Goal: Task Accomplishment & Management: Manage account settings

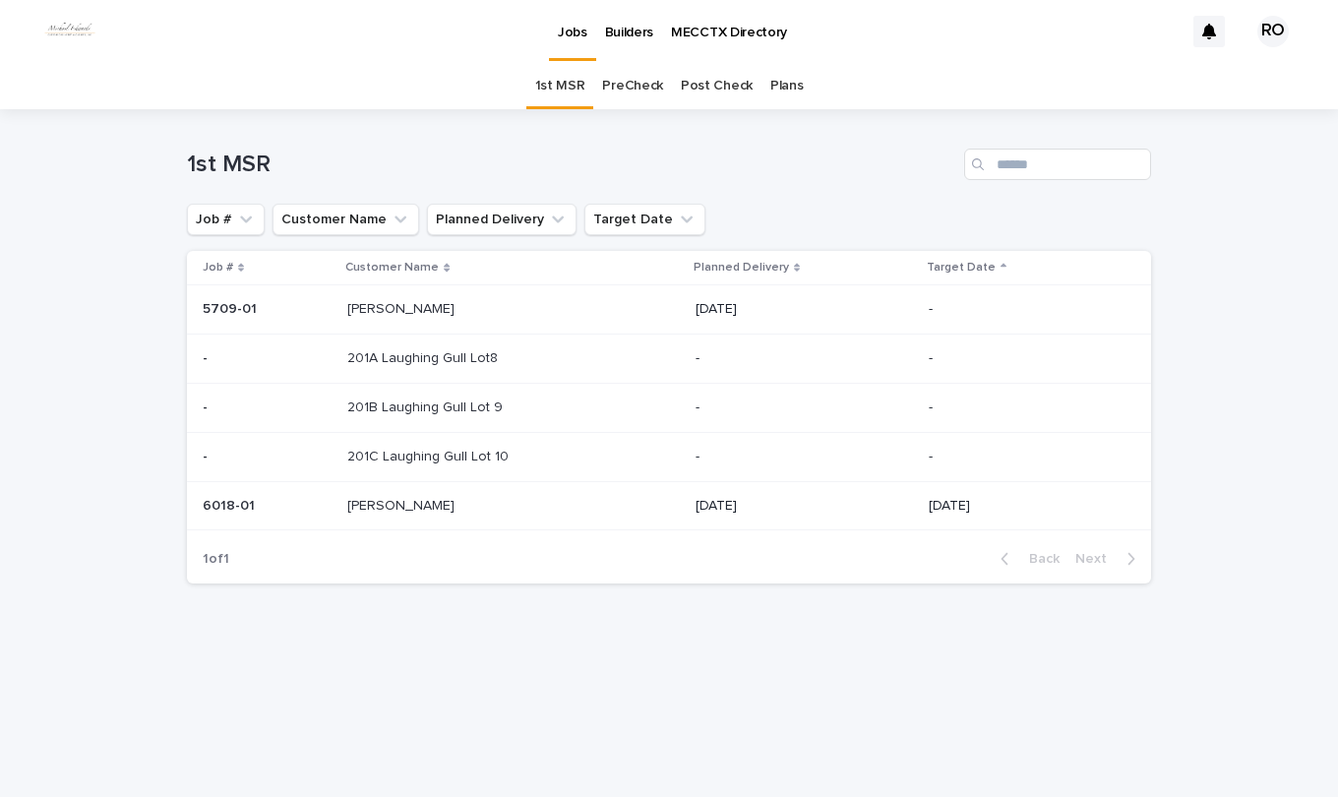
click at [436, 361] on p "201A Laughing Gull Lot8" at bounding box center [424, 356] width 155 height 21
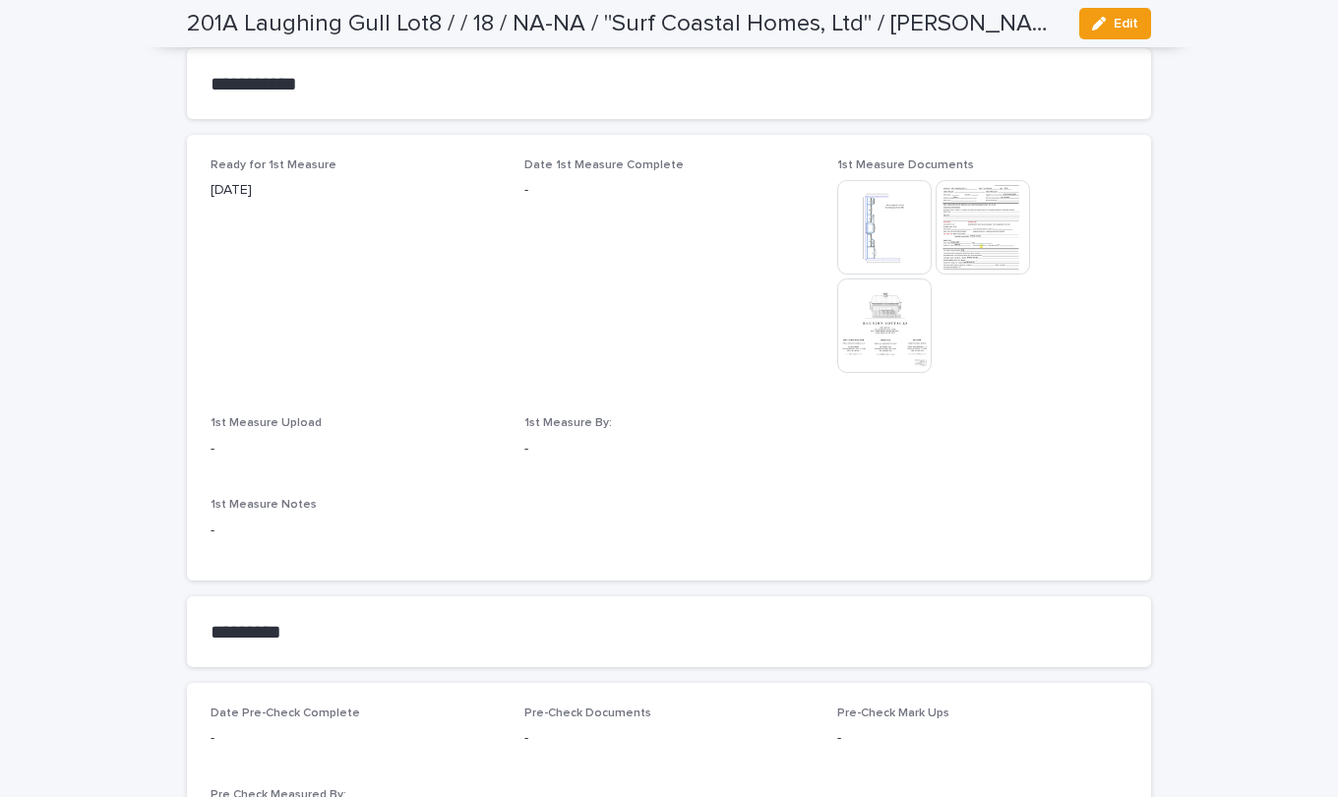
scroll to position [1082, 0]
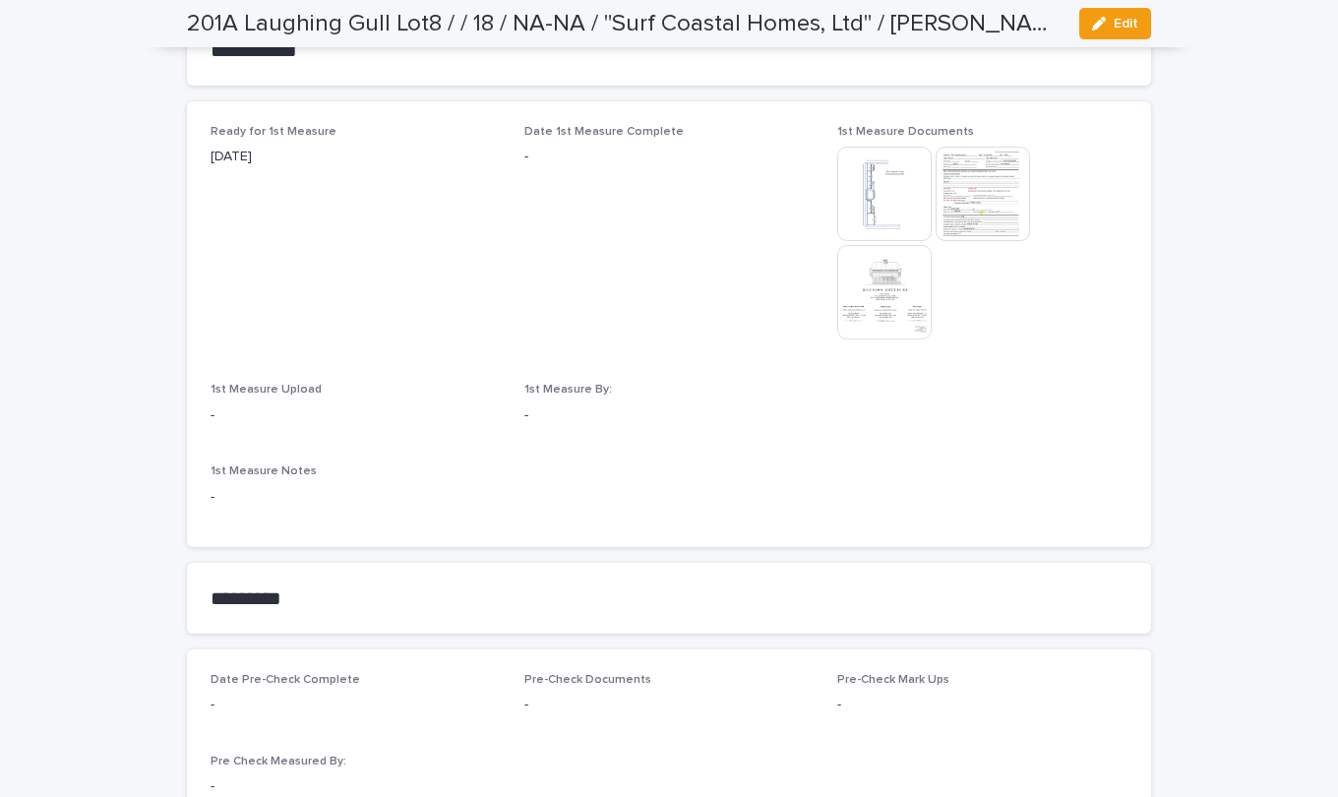
click at [1099, 25] on div "button" at bounding box center [1103, 24] width 22 height 14
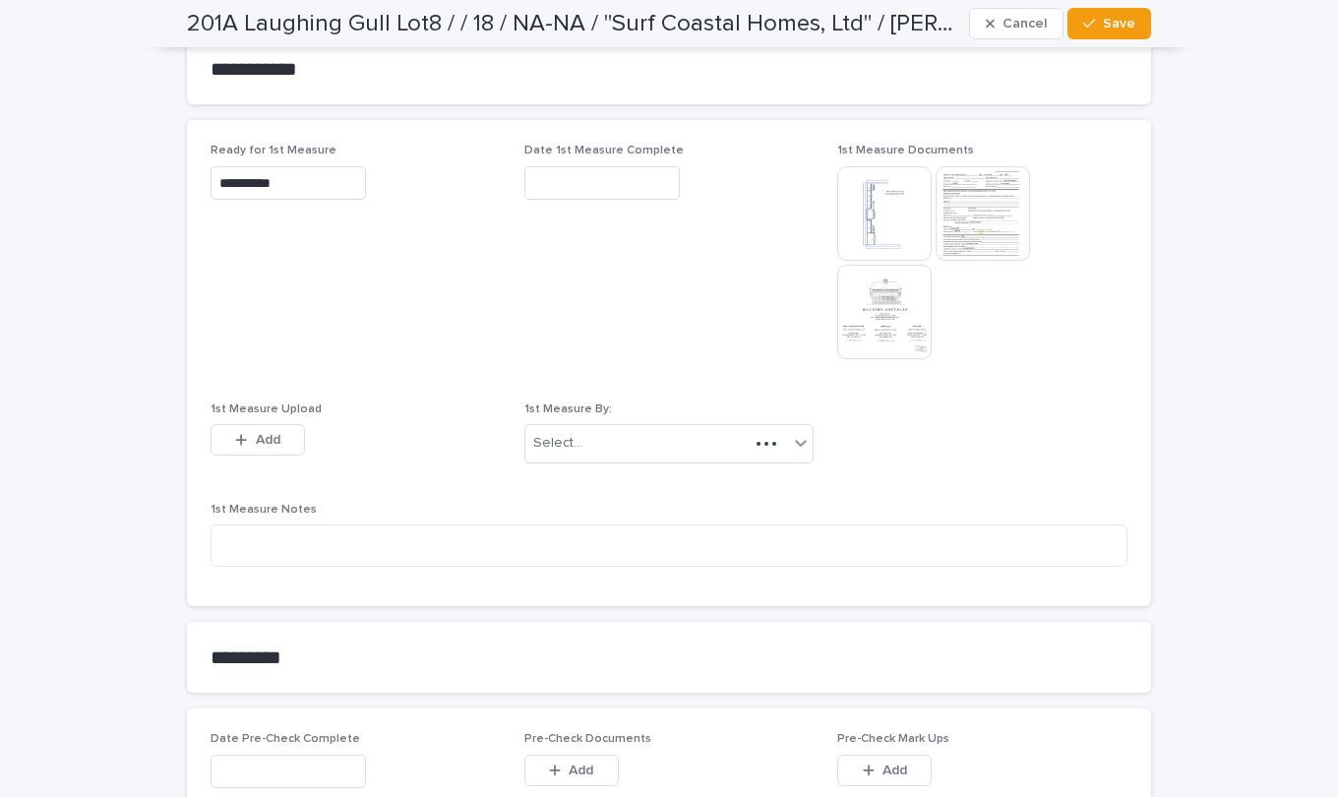
scroll to position [1159, 0]
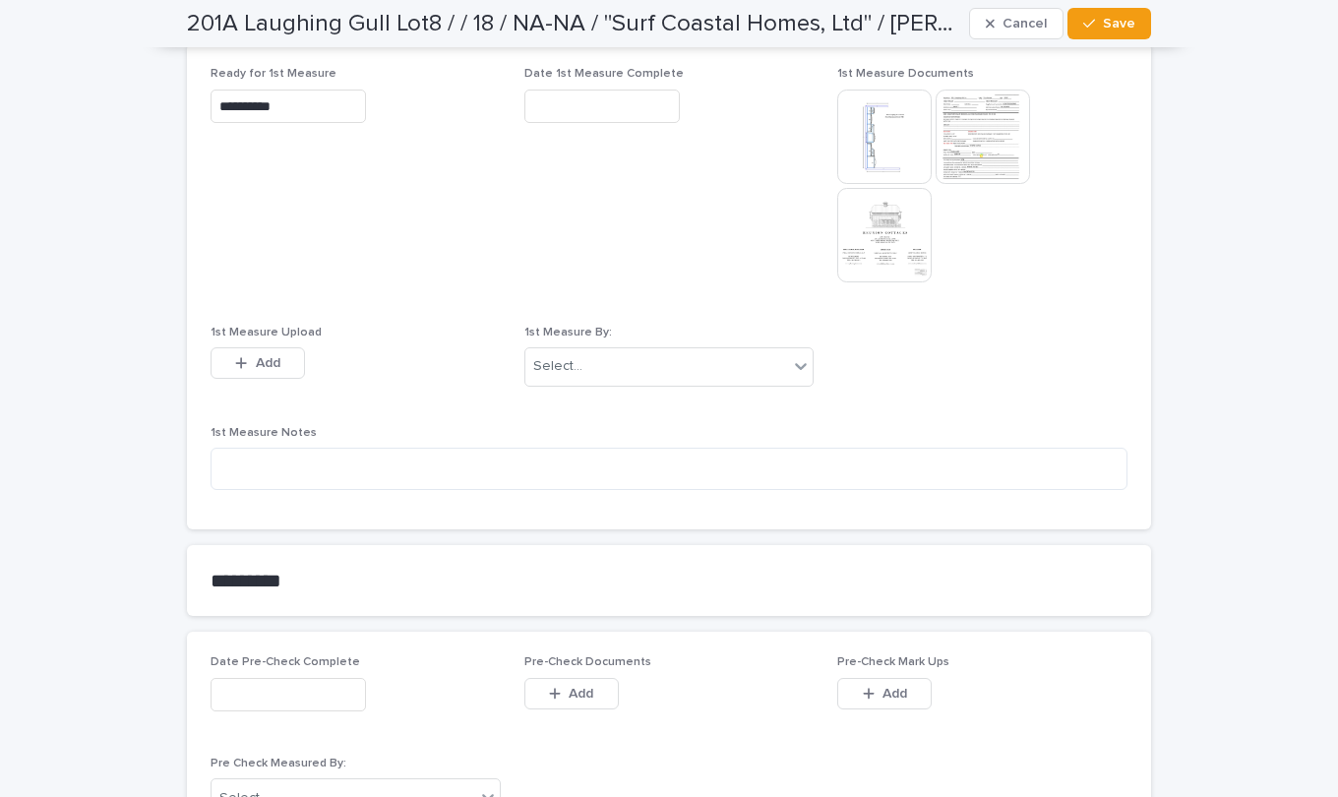
click at [240, 368] on div "button" at bounding box center [245, 363] width 20 height 14
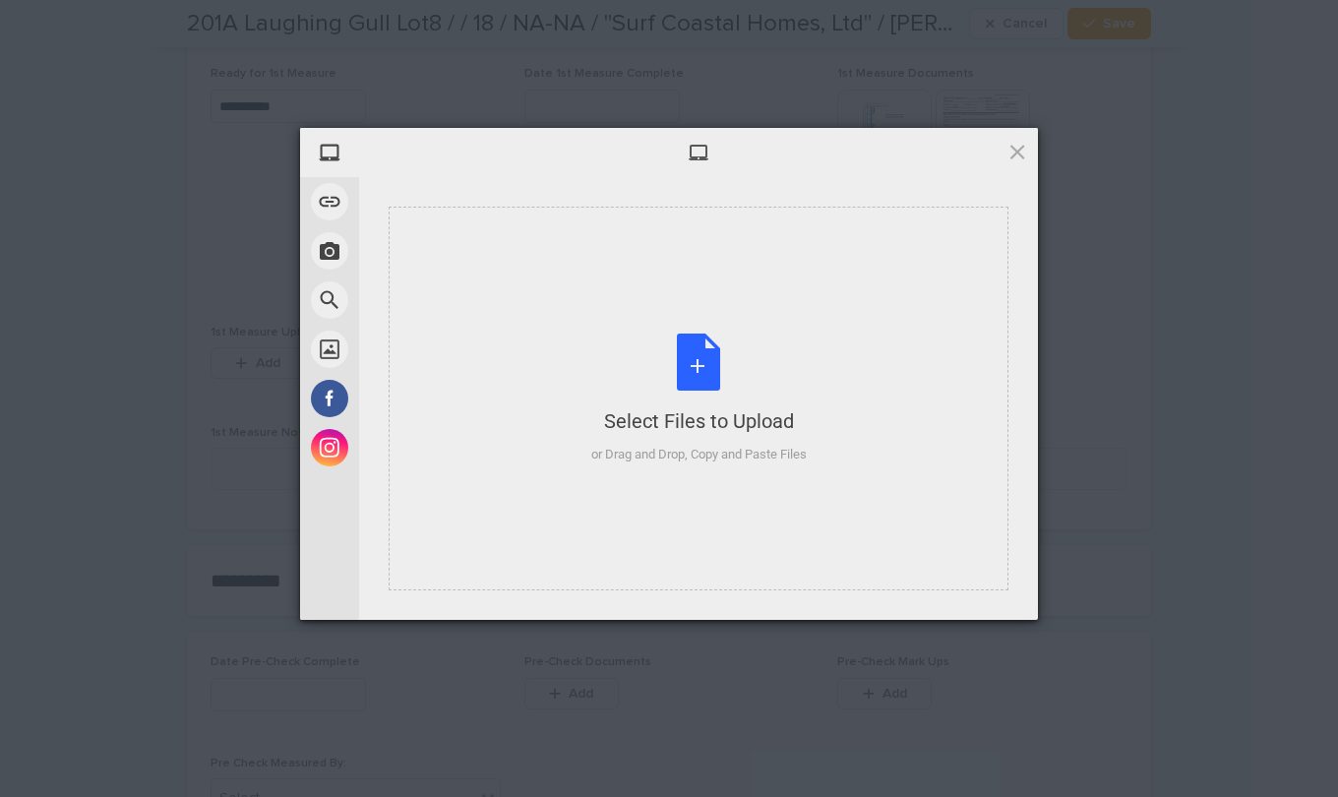
click at [685, 349] on div "Select Files to Upload or Drag and Drop, Copy and Paste Files" at bounding box center [699, 399] width 216 height 131
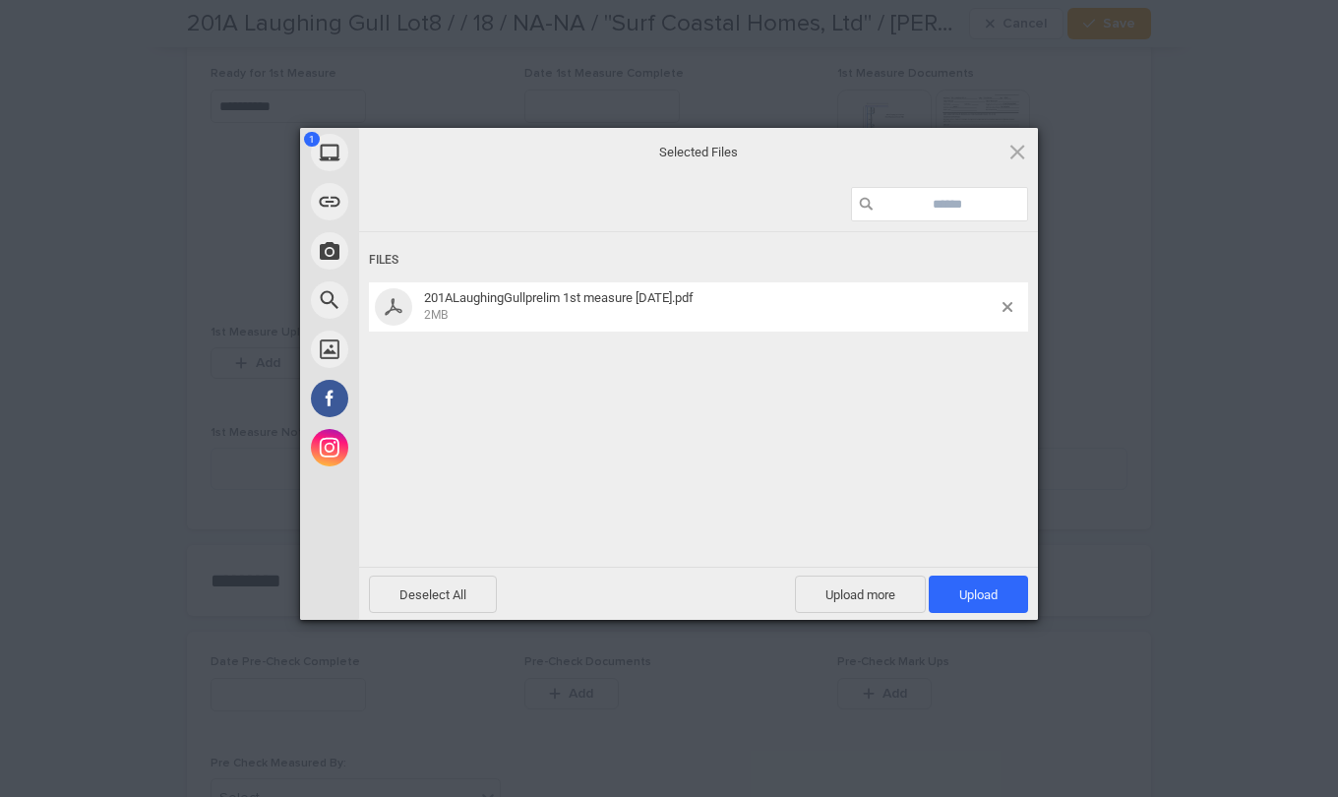
click at [965, 588] on span "Upload 1" at bounding box center [978, 595] width 38 height 15
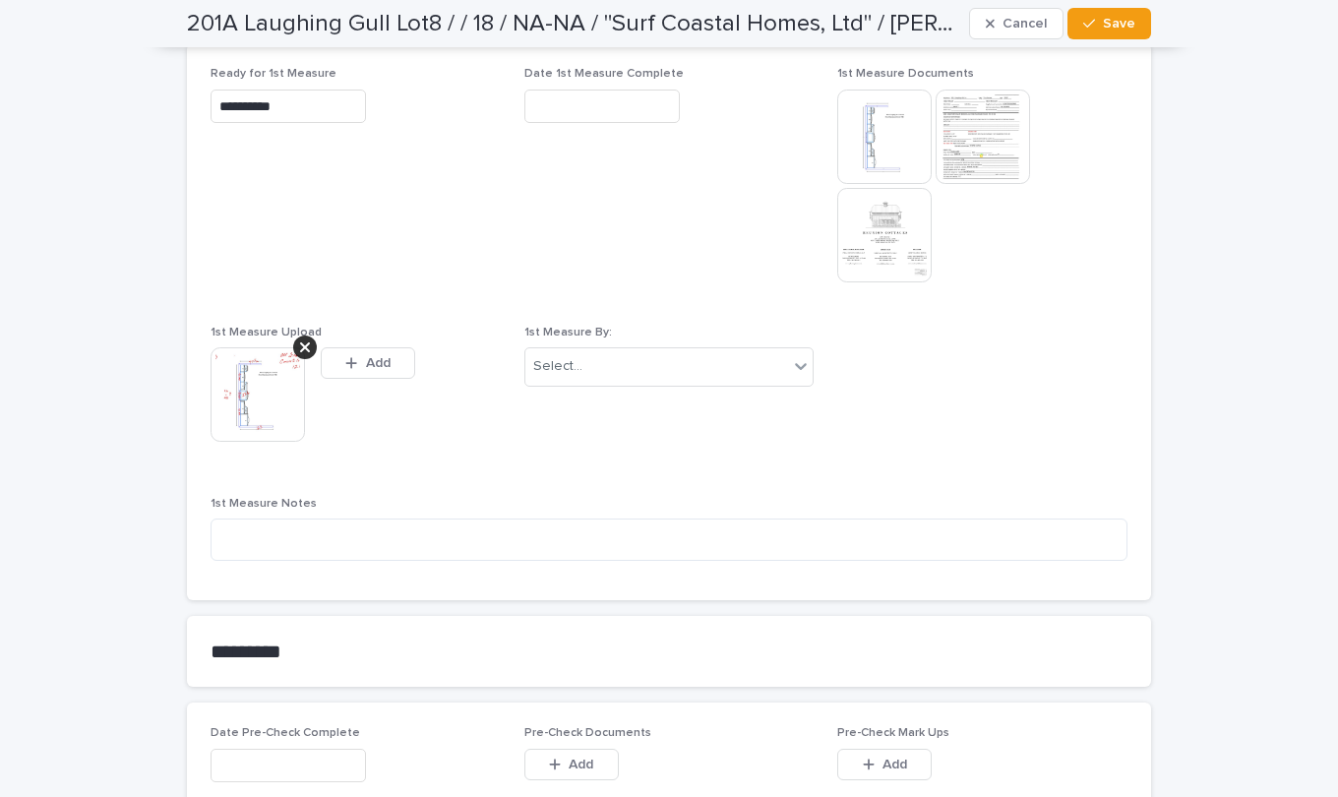
scroll to position [1195, 0]
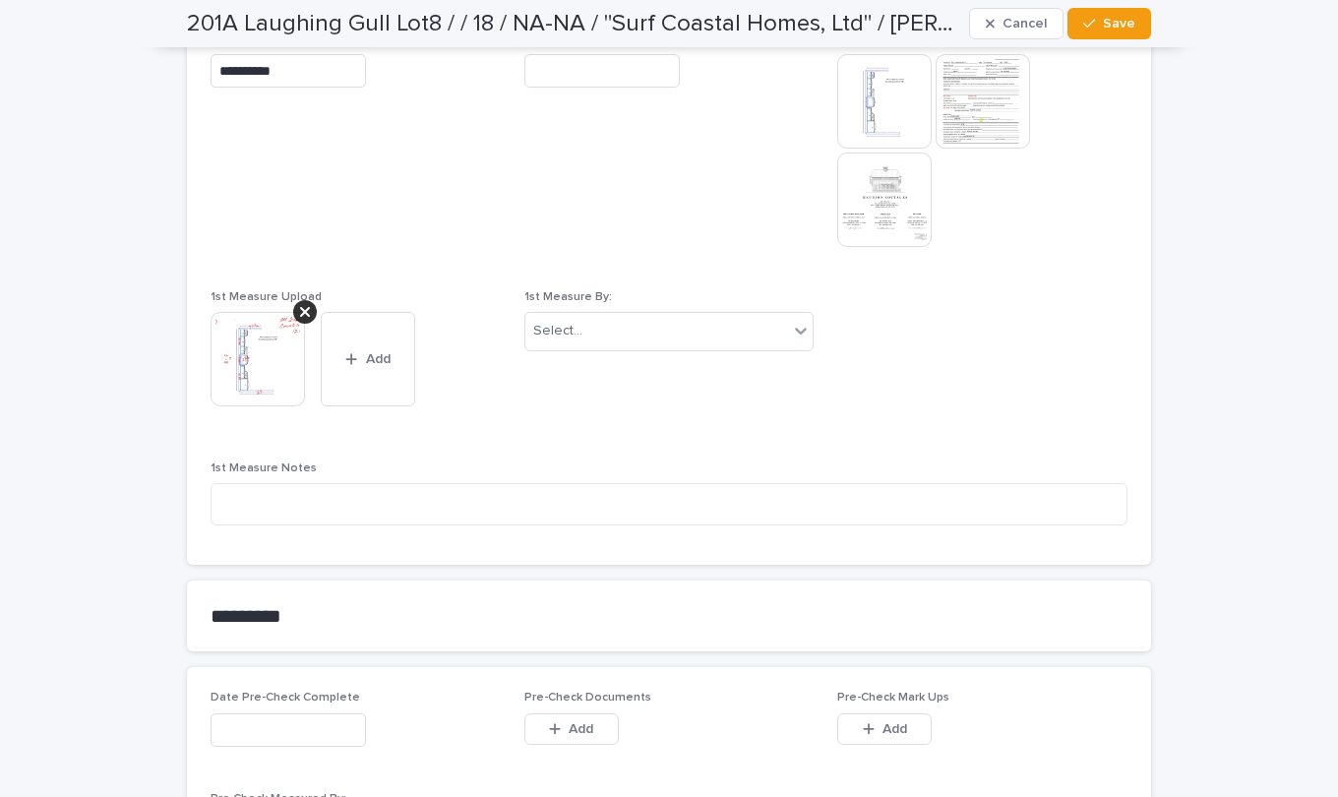
click at [353, 357] on div "button" at bounding box center [355, 359] width 20 height 14
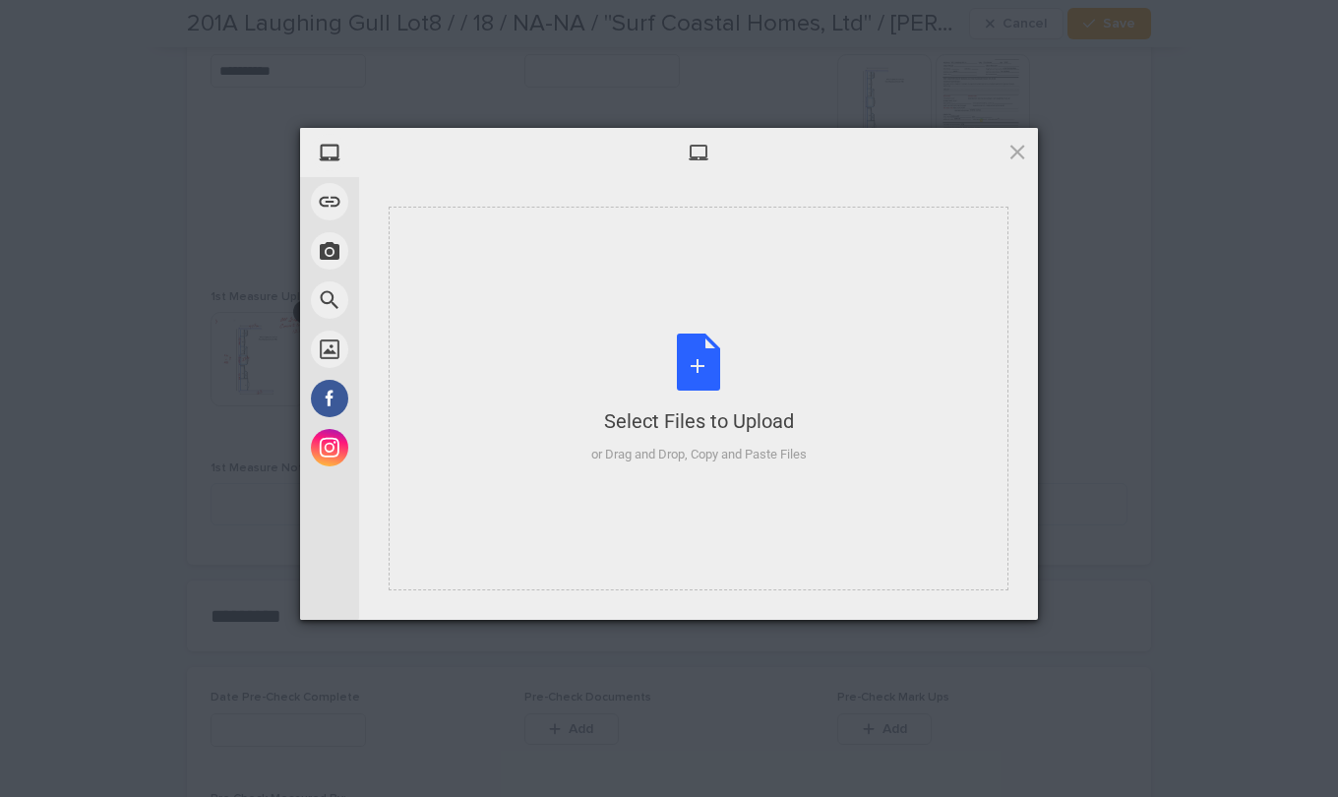
click at [691, 366] on div "Select Files to Upload or Drag and Drop, Copy and Paste Files" at bounding box center [699, 399] width 216 height 131
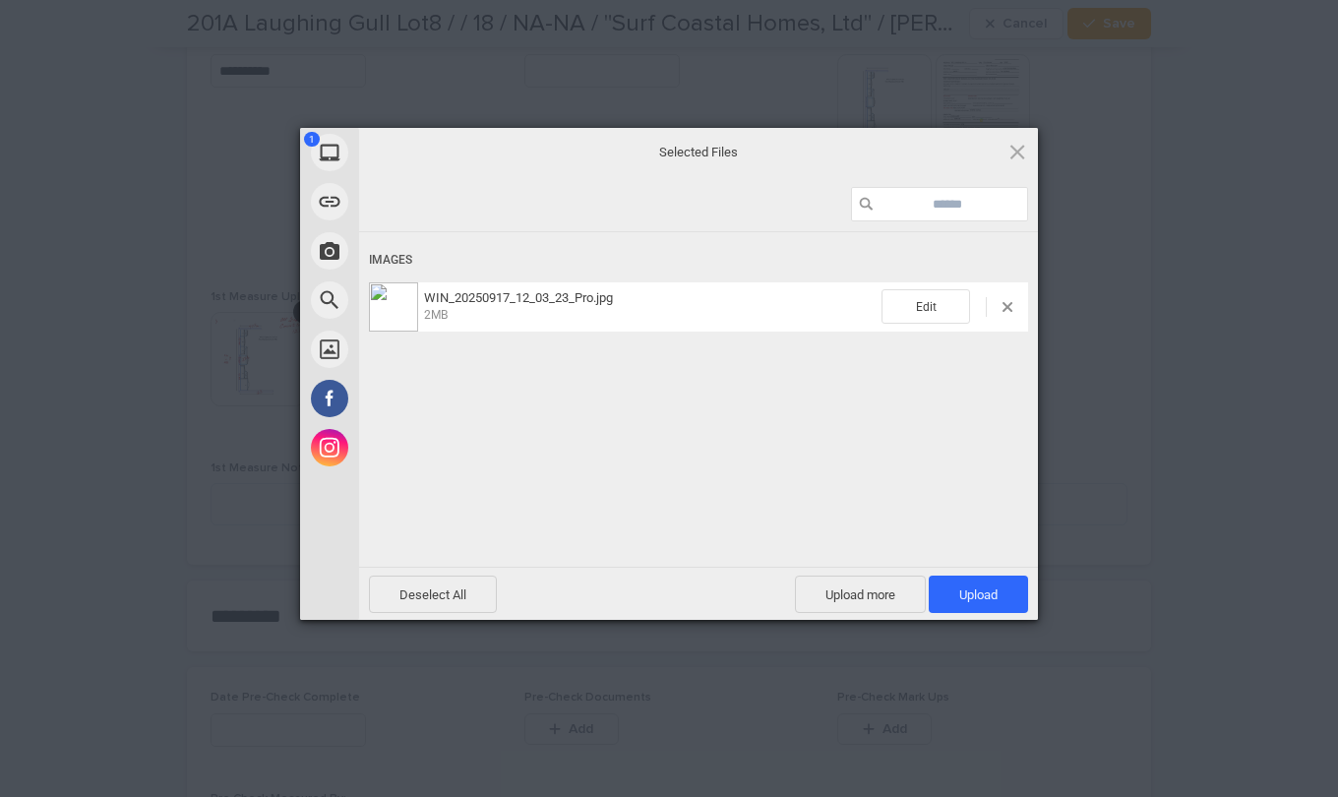
click at [987, 599] on span "Upload 1" at bounding box center [978, 595] width 38 height 15
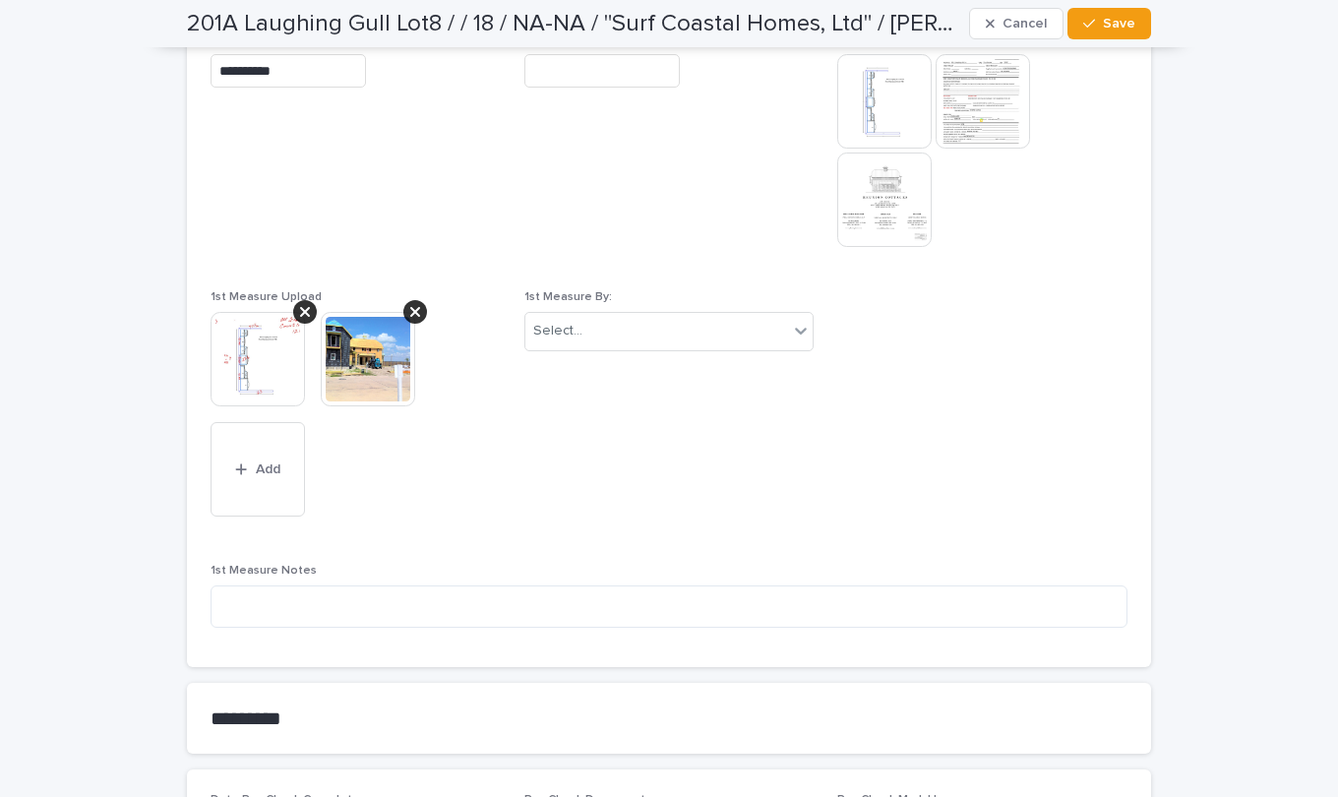
scroll to position [1246, 0]
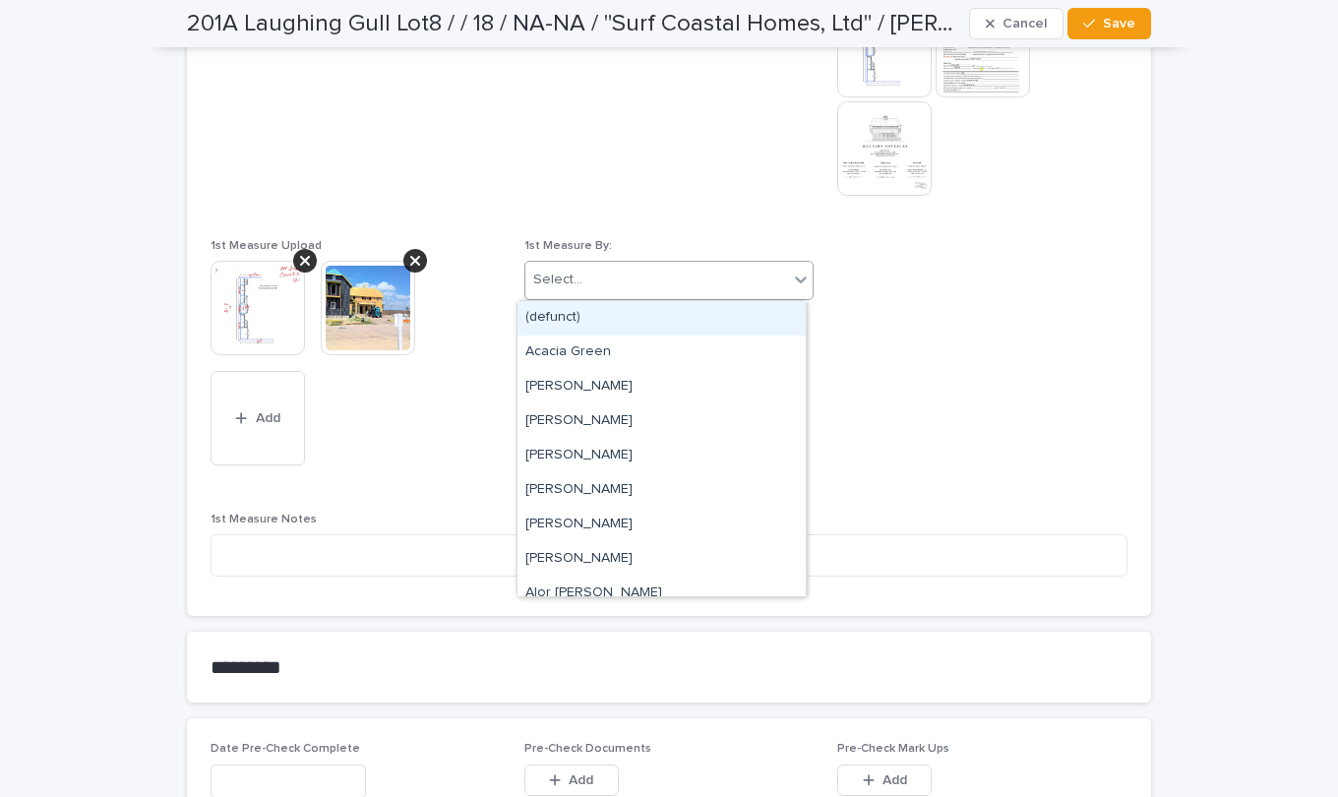
click at [796, 280] on icon at bounding box center [802, 280] width 12 height 7
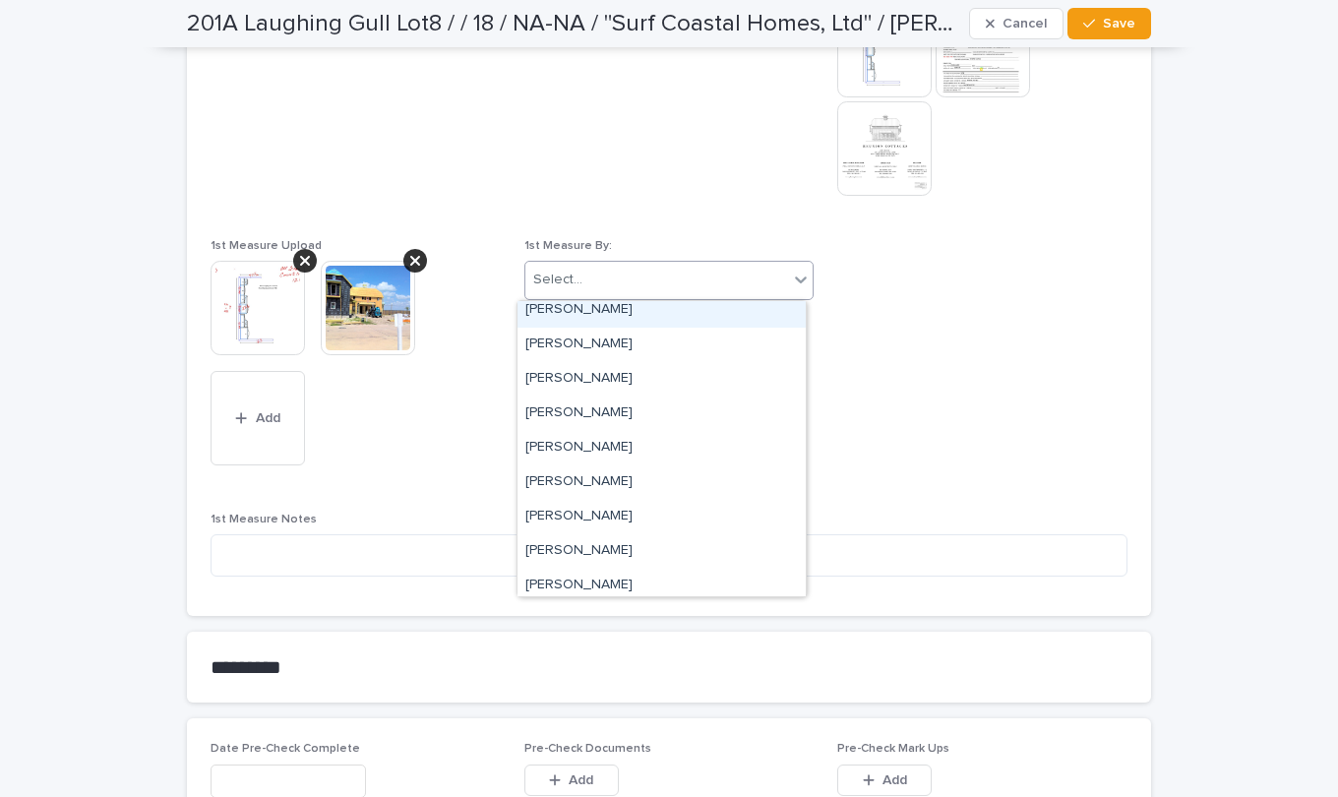
scroll to position [4244, 0]
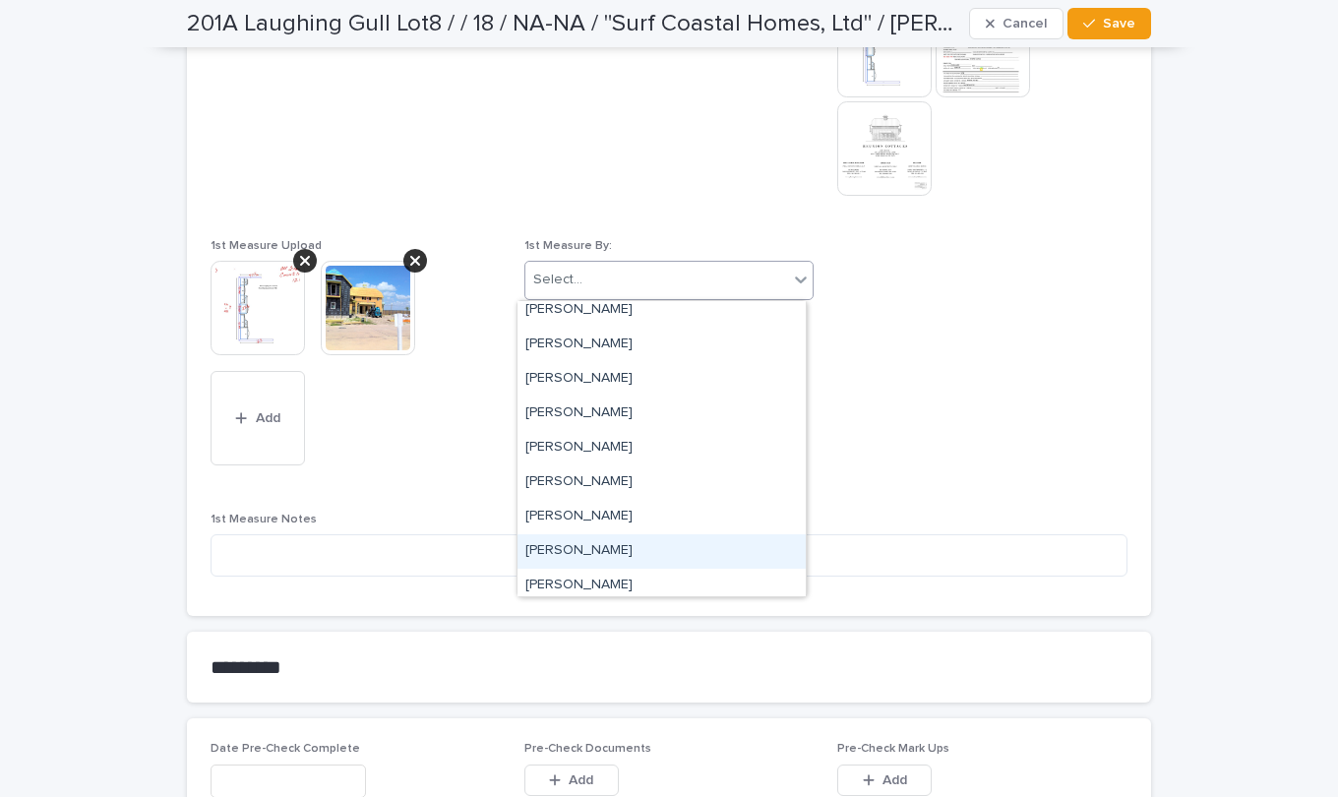
click at [537, 550] on div "[PERSON_NAME]" at bounding box center [662, 551] width 288 height 34
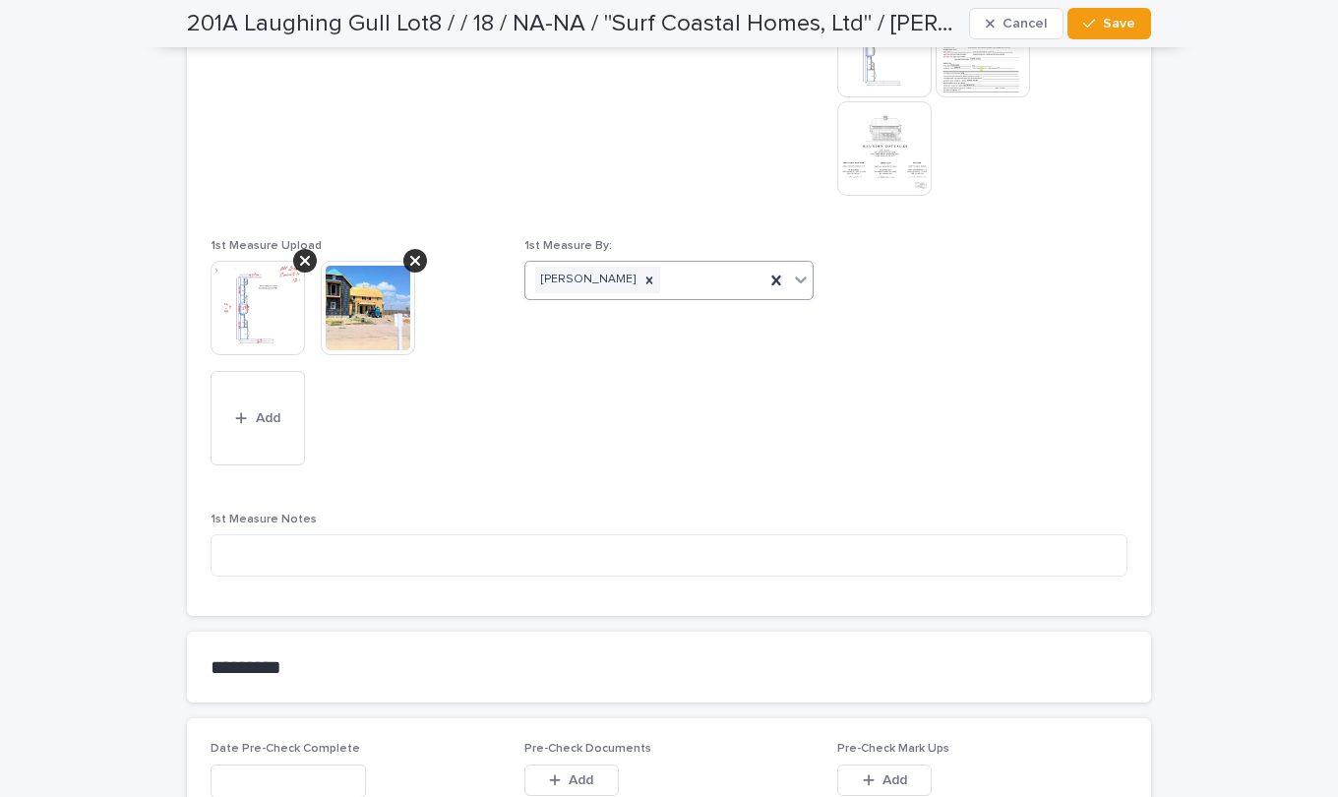
scroll to position [1147, 0]
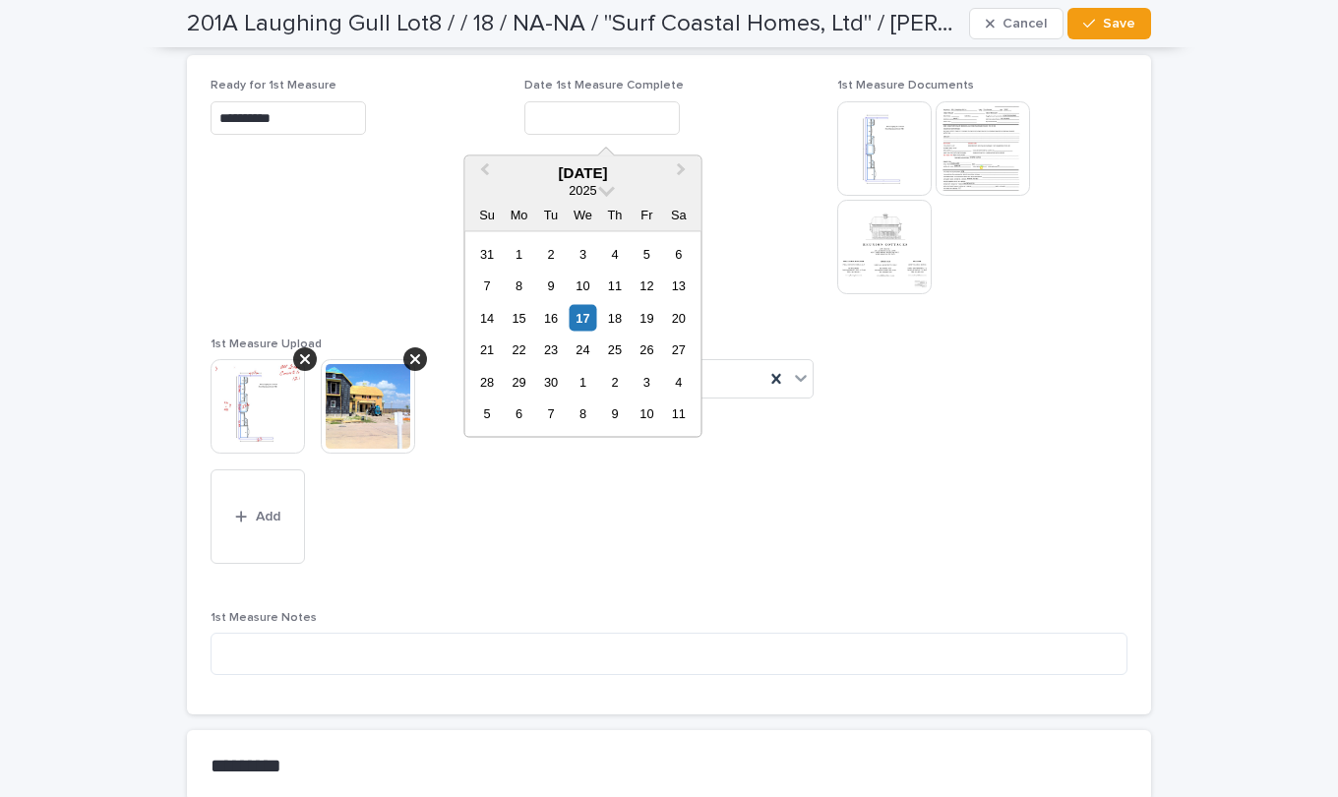
click at [605, 125] on input "text" at bounding box center [602, 118] width 155 height 34
click at [592, 319] on div "17" at bounding box center [583, 317] width 27 height 27
type input "**********"
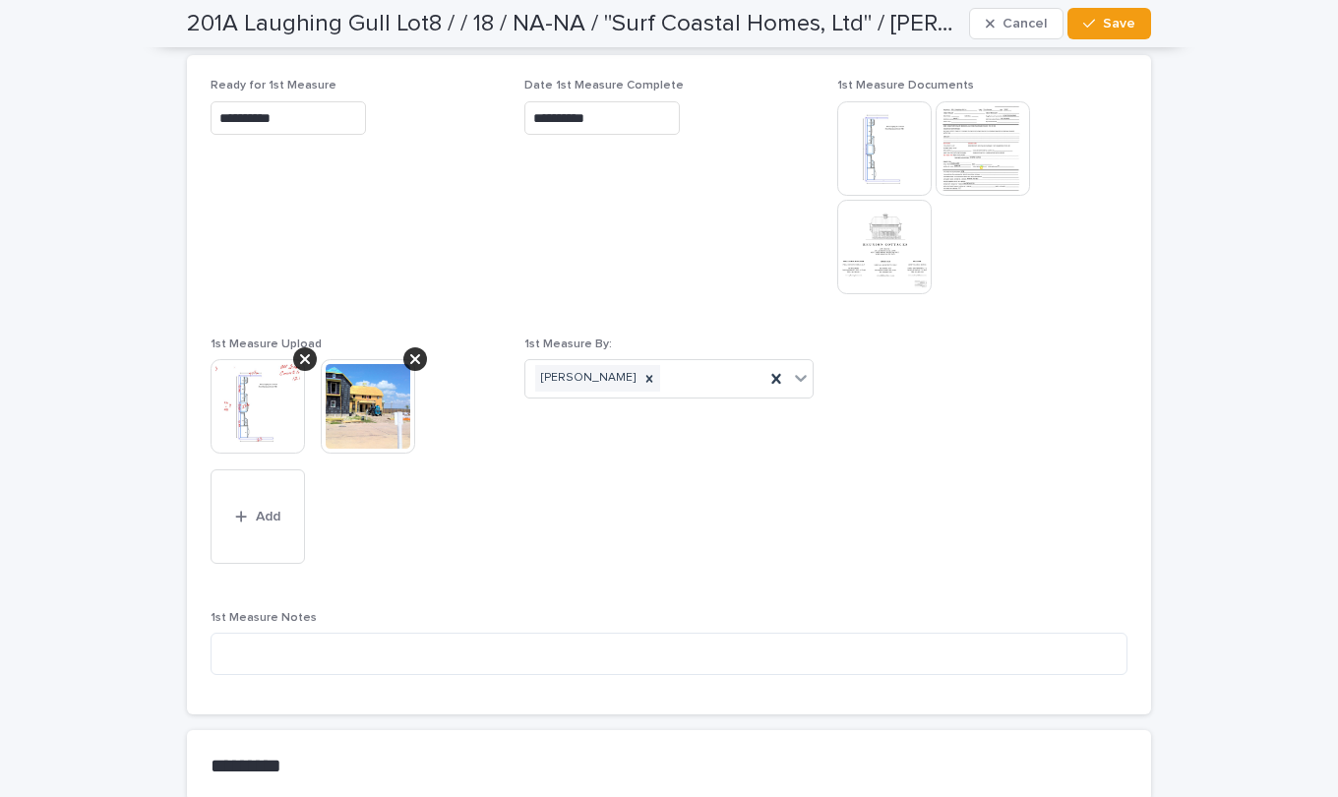
click at [1130, 29] on button "Save" at bounding box center [1110, 23] width 84 height 31
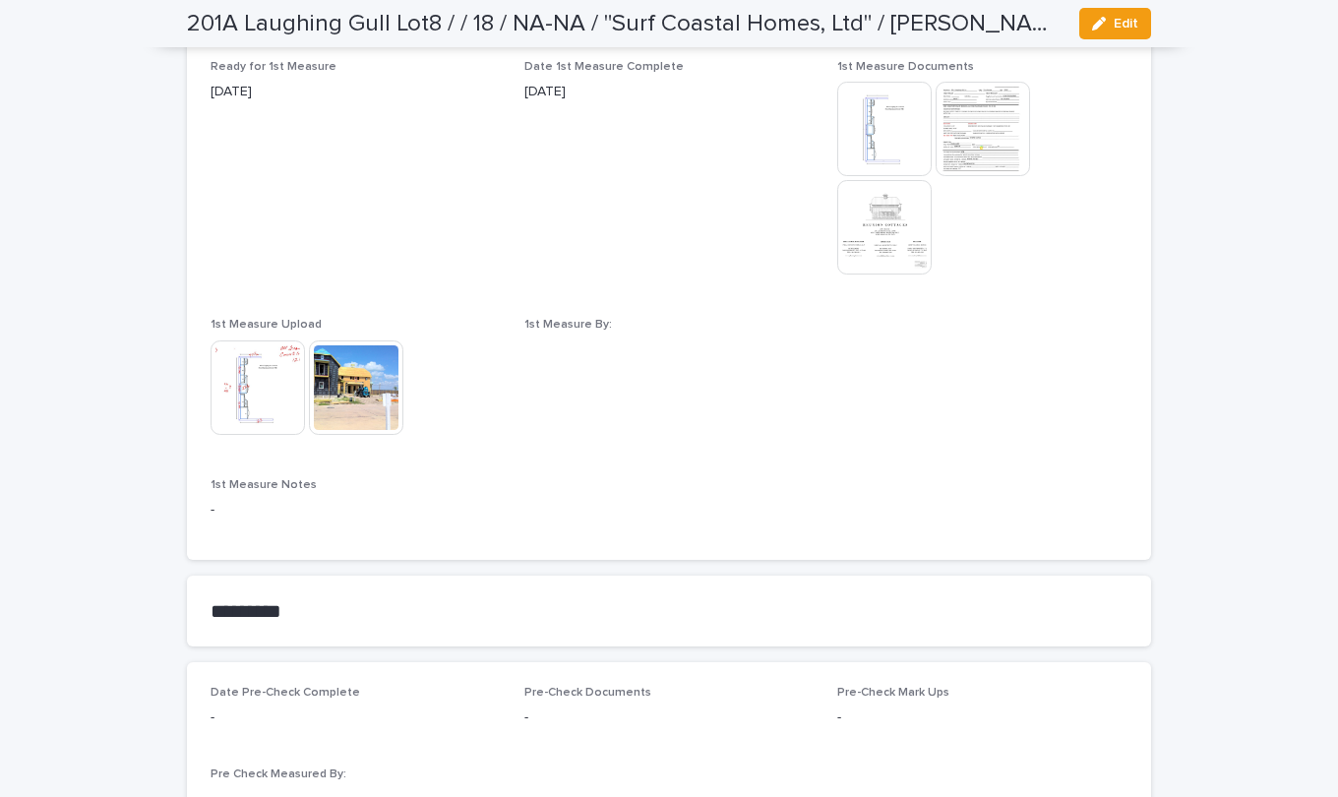
scroll to position [1022, 0]
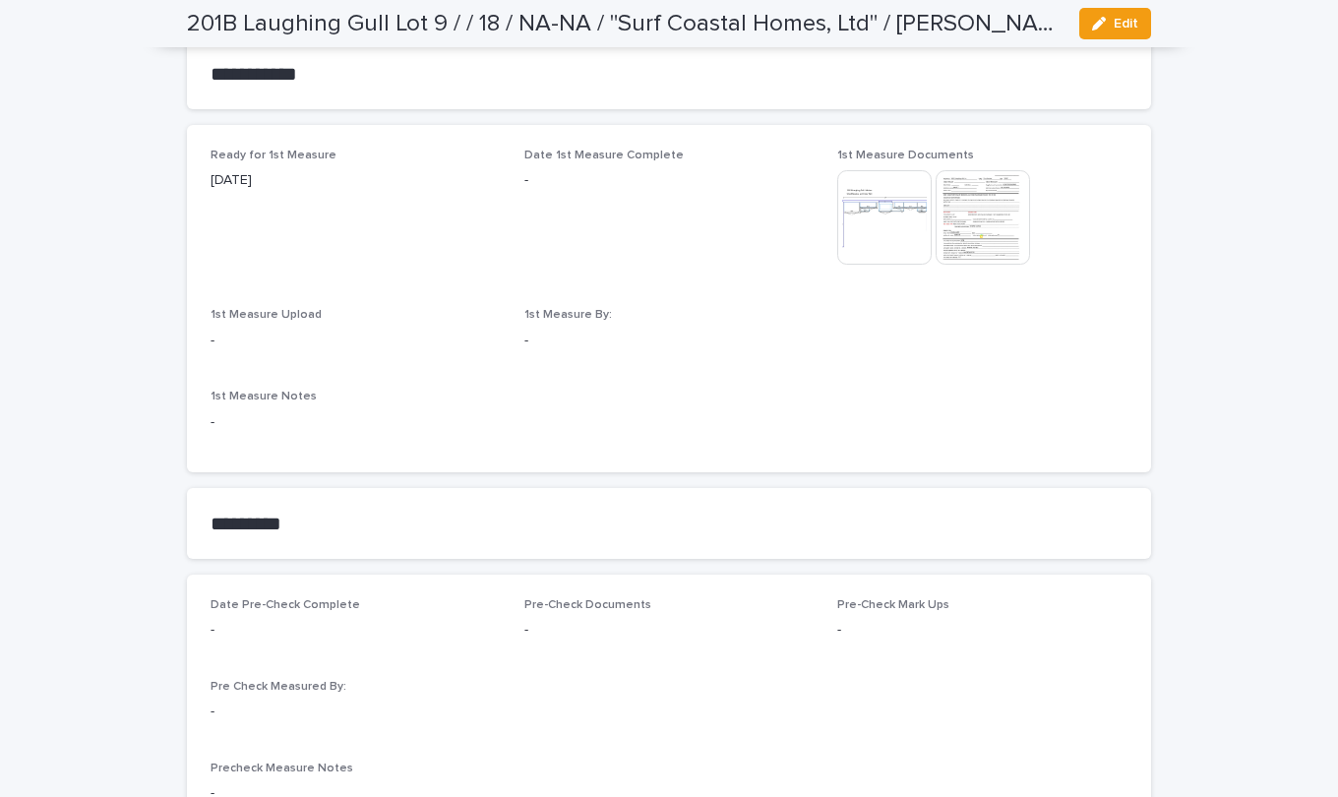
scroll to position [1082, 0]
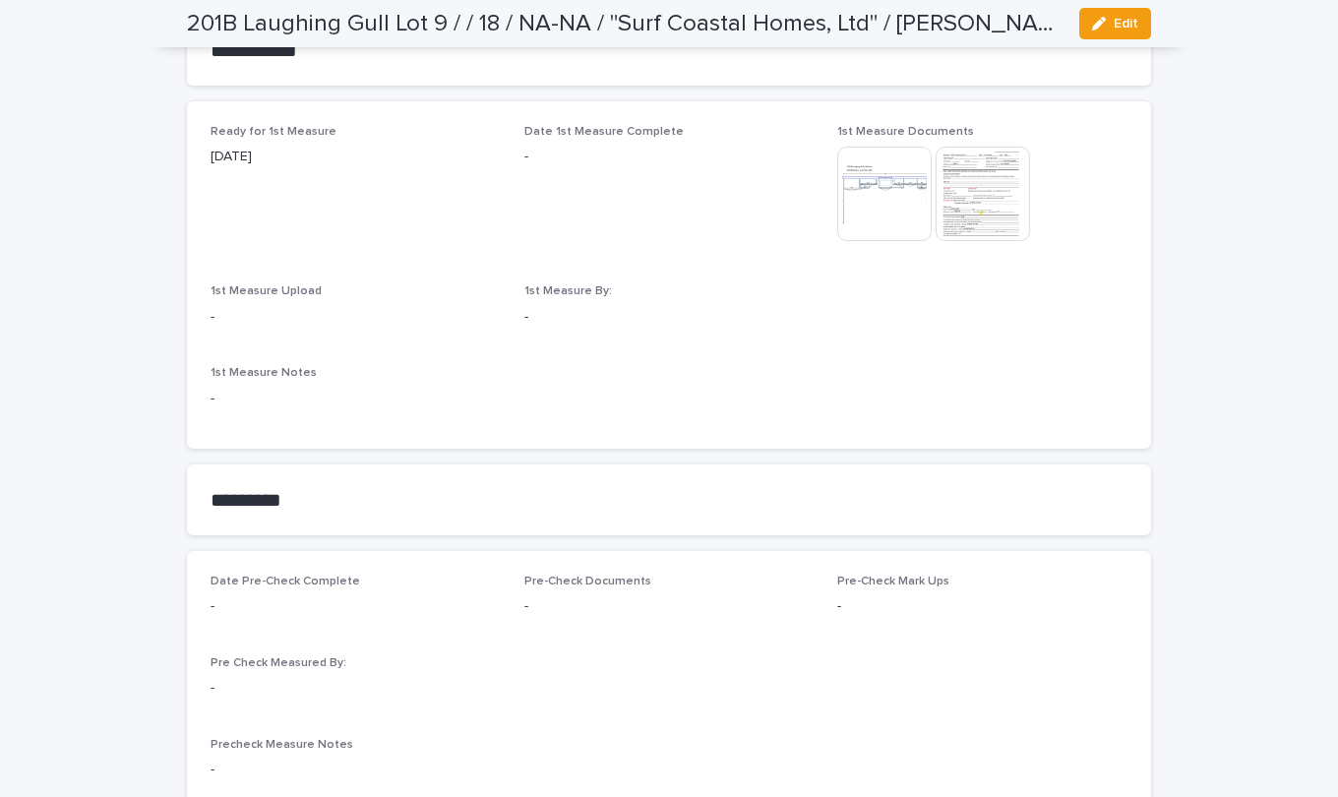
click at [880, 184] on img at bounding box center [884, 194] width 94 height 94
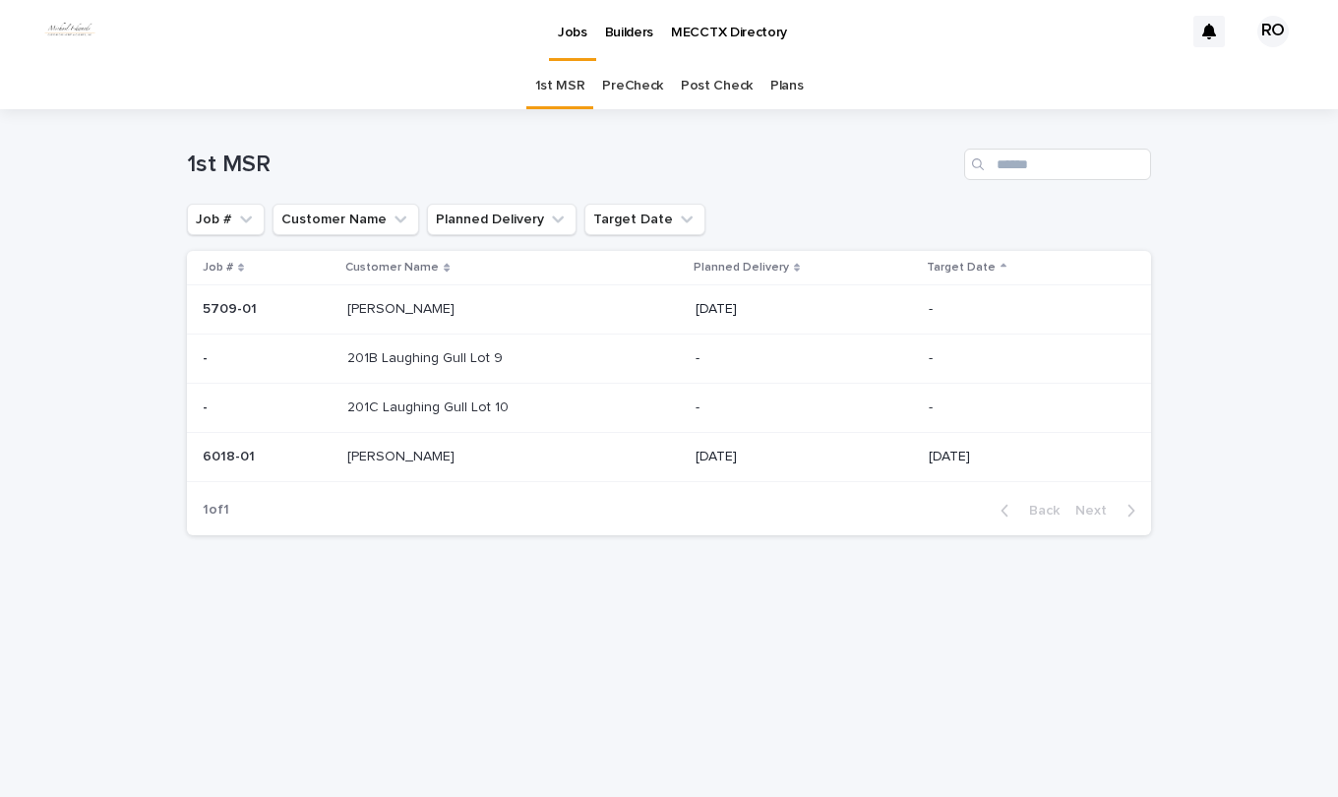
click at [432, 354] on p "201B Laughing Gull Lot 9" at bounding box center [426, 356] width 159 height 21
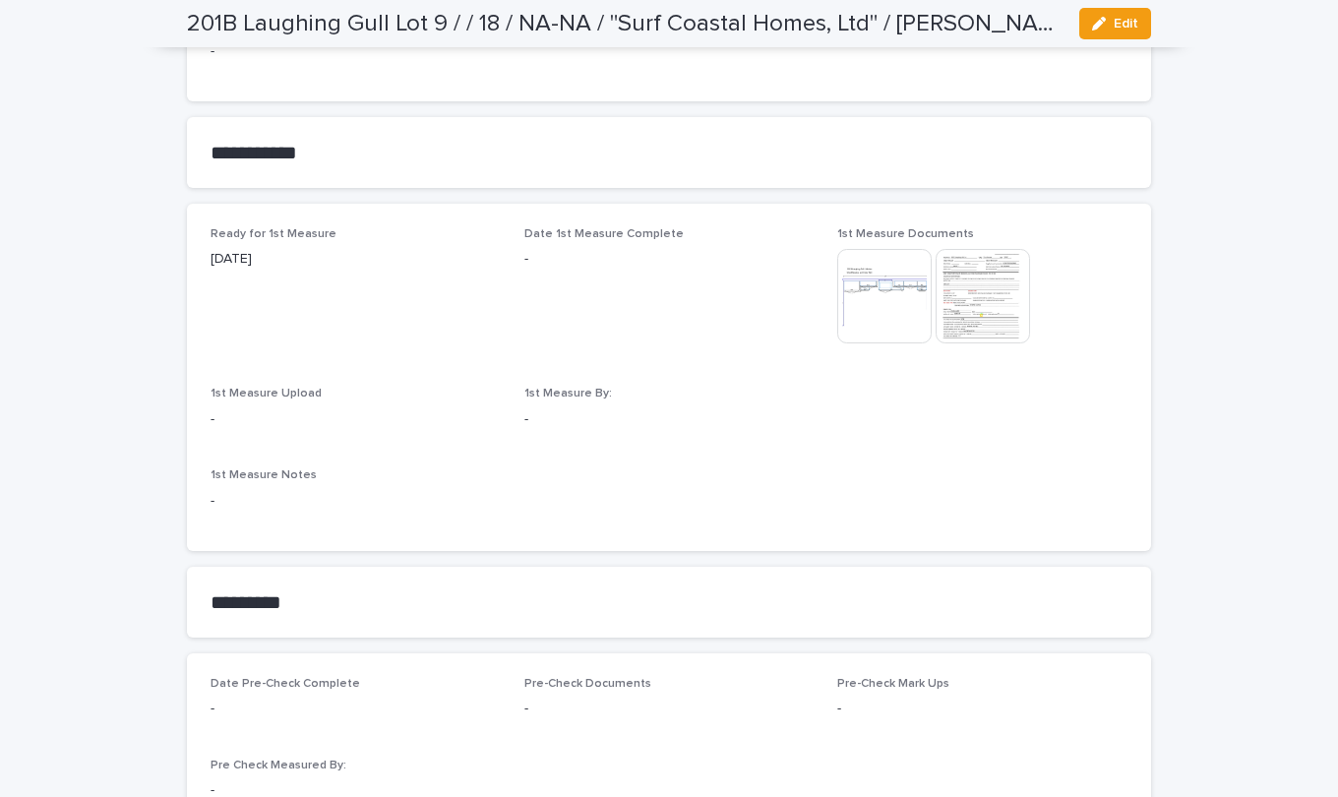
scroll to position [1047, 0]
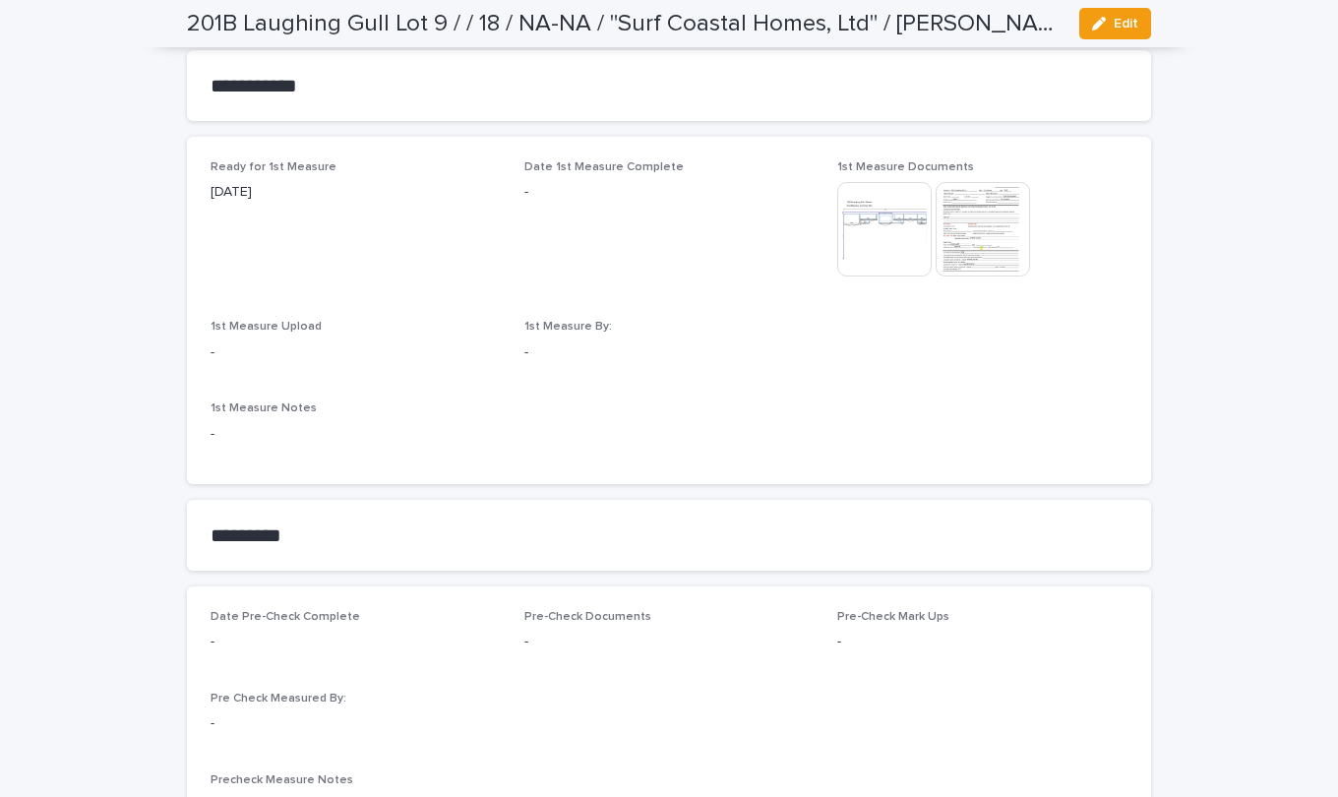
click at [1120, 20] on span "Edit" at bounding box center [1126, 24] width 25 height 14
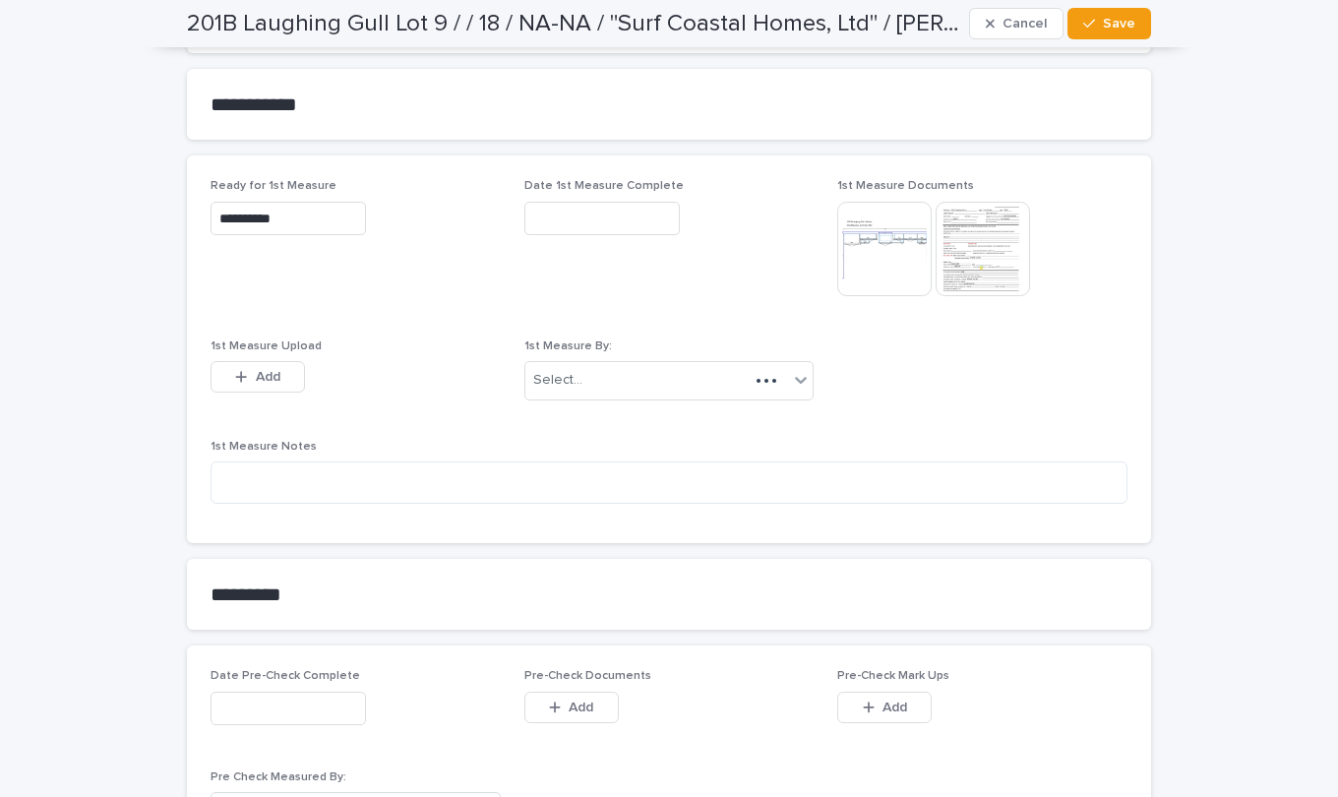
scroll to position [1124, 0]
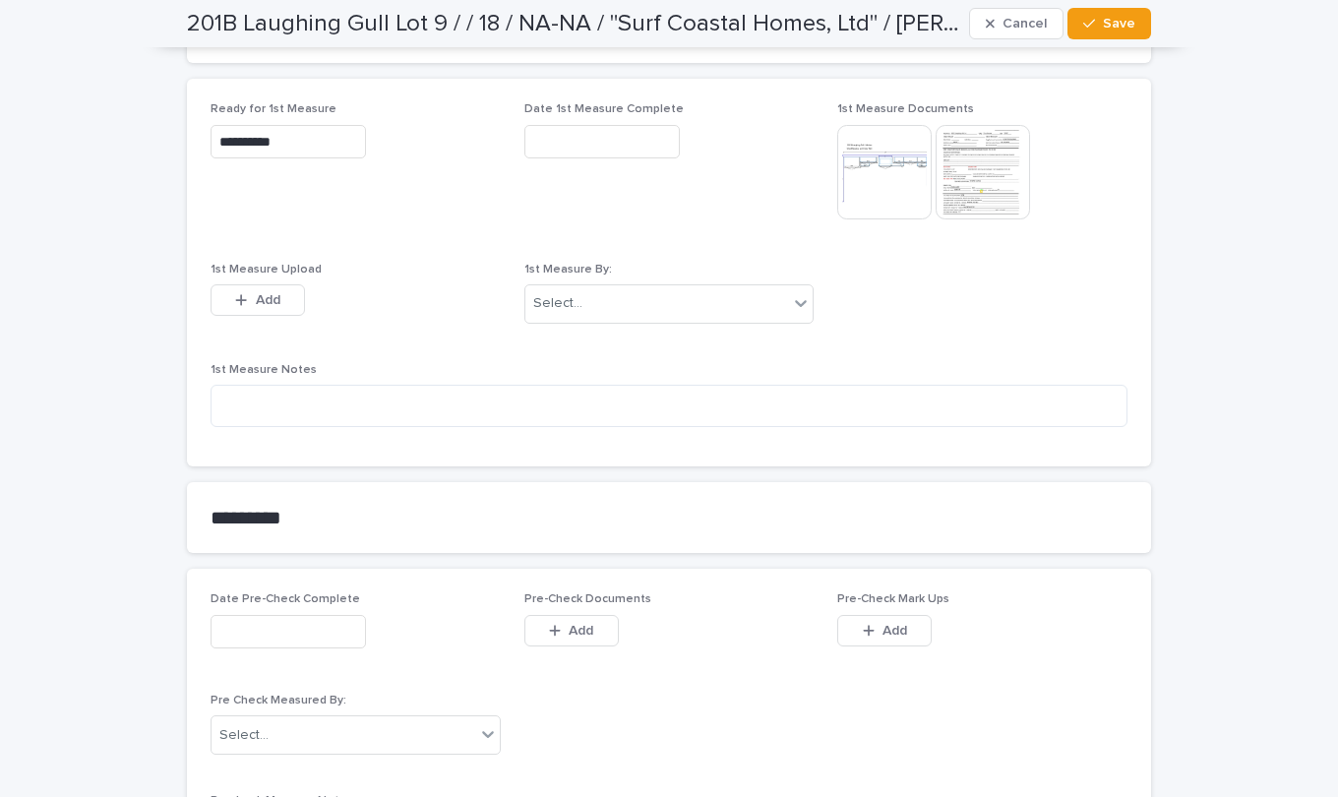
click at [256, 297] on span "Add" at bounding box center [268, 300] width 25 height 14
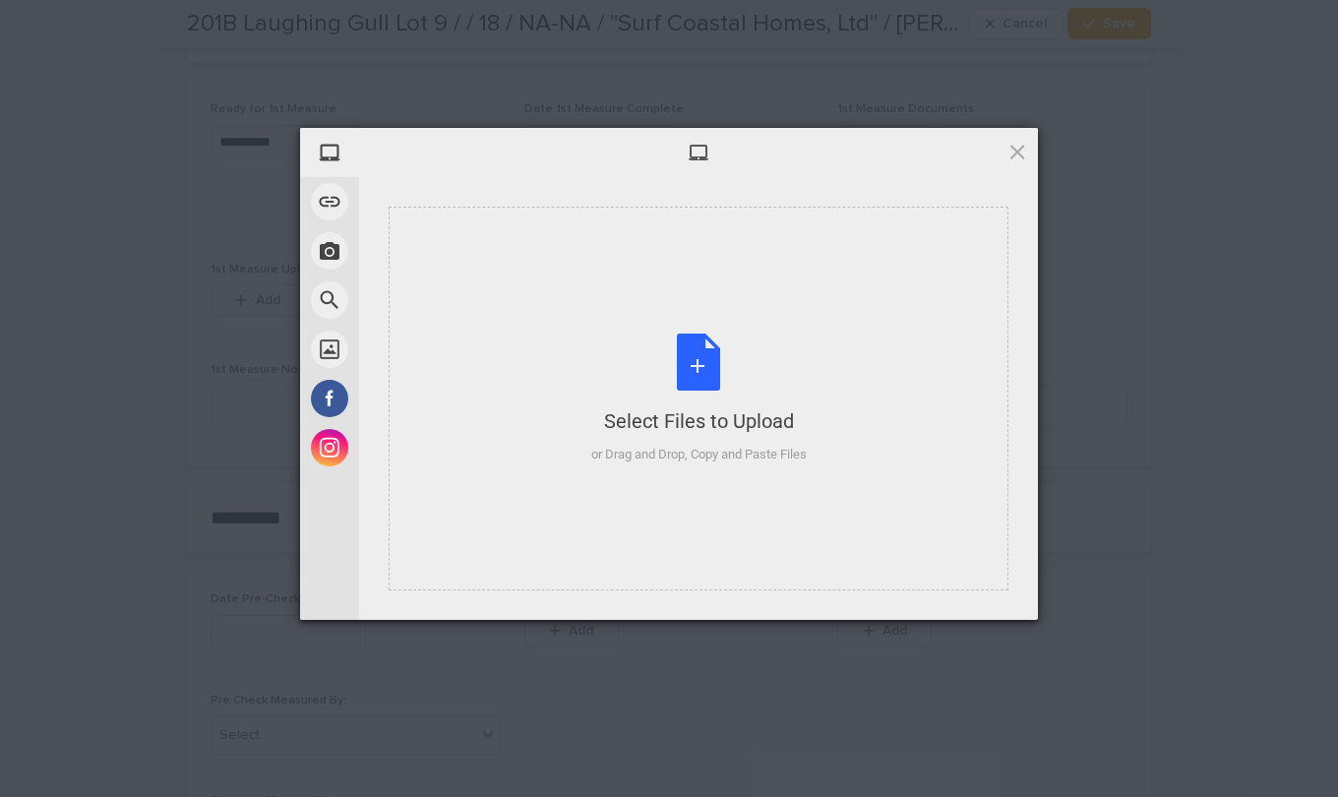
click at [686, 356] on div "Select Files to Upload or Drag and Drop, Copy and Paste Files" at bounding box center [699, 399] width 216 height 131
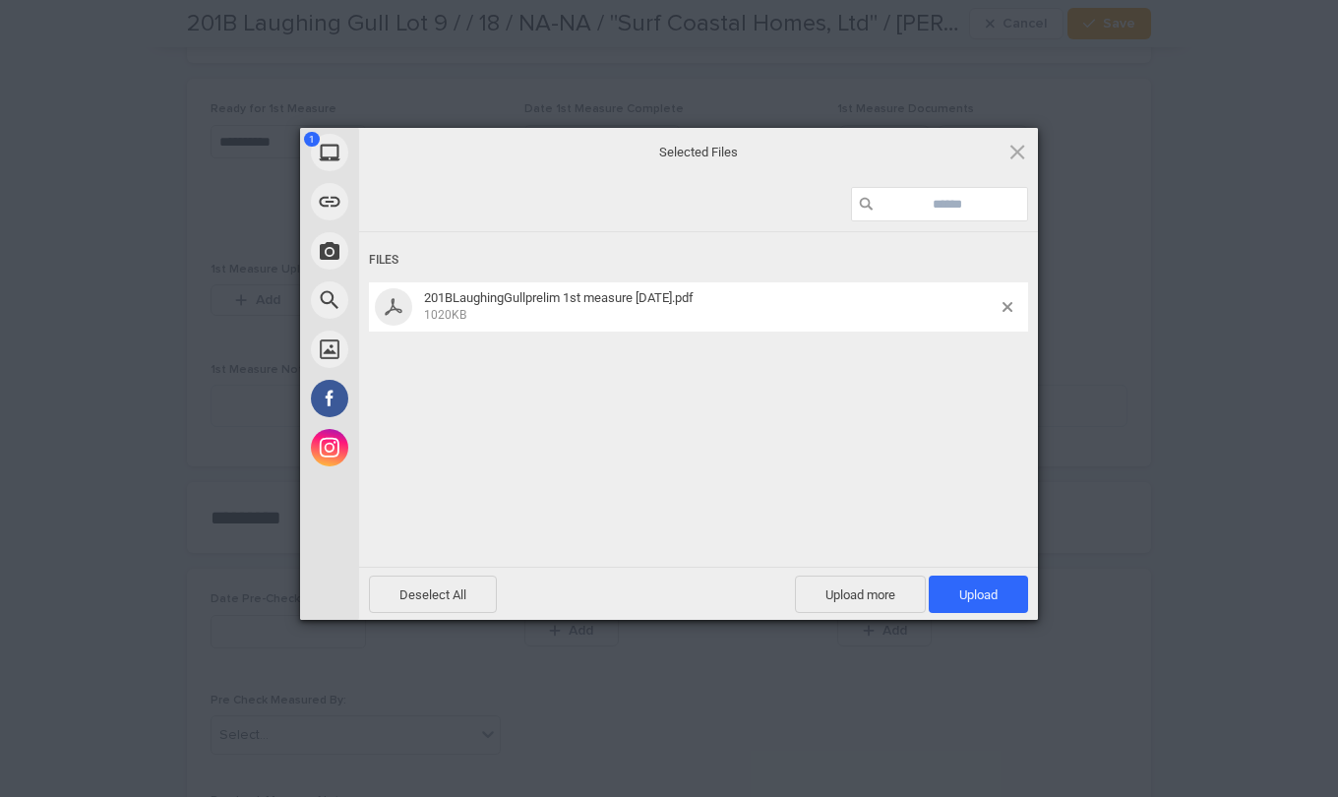
click at [984, 589] on span "Upload 1" at bounding box center [978, 595] width 38 height 15
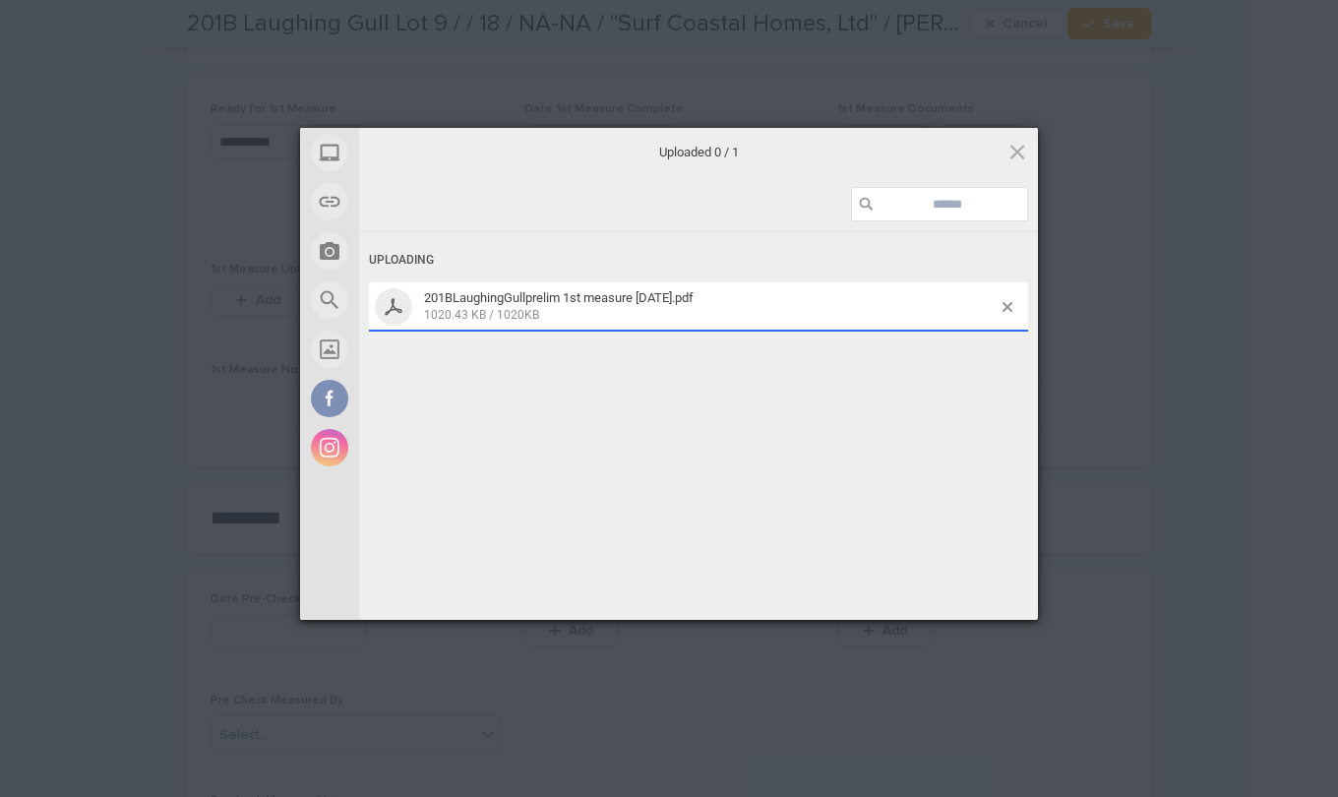
scroll to position [1159, 0]
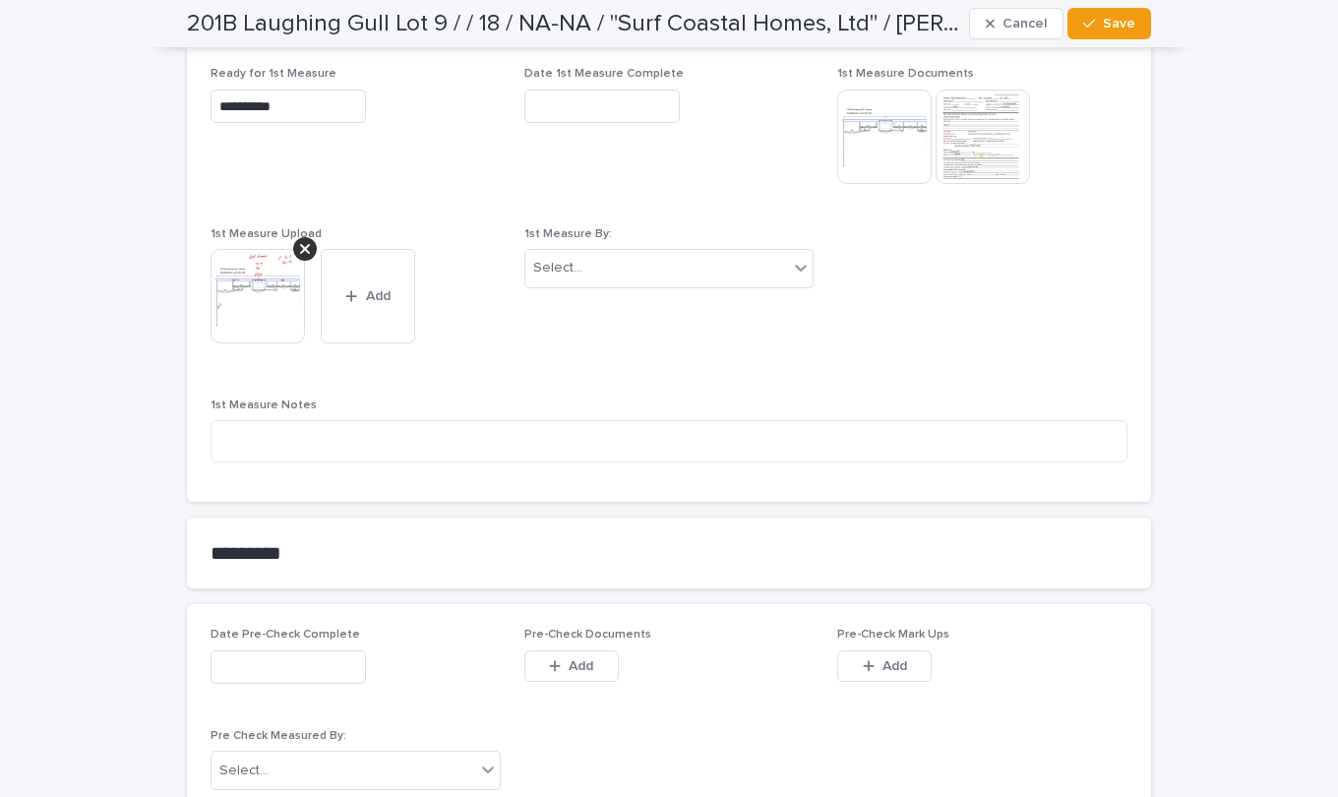
click at [795, 265] on icon at bounding box center [801, 268] width 20 height 20
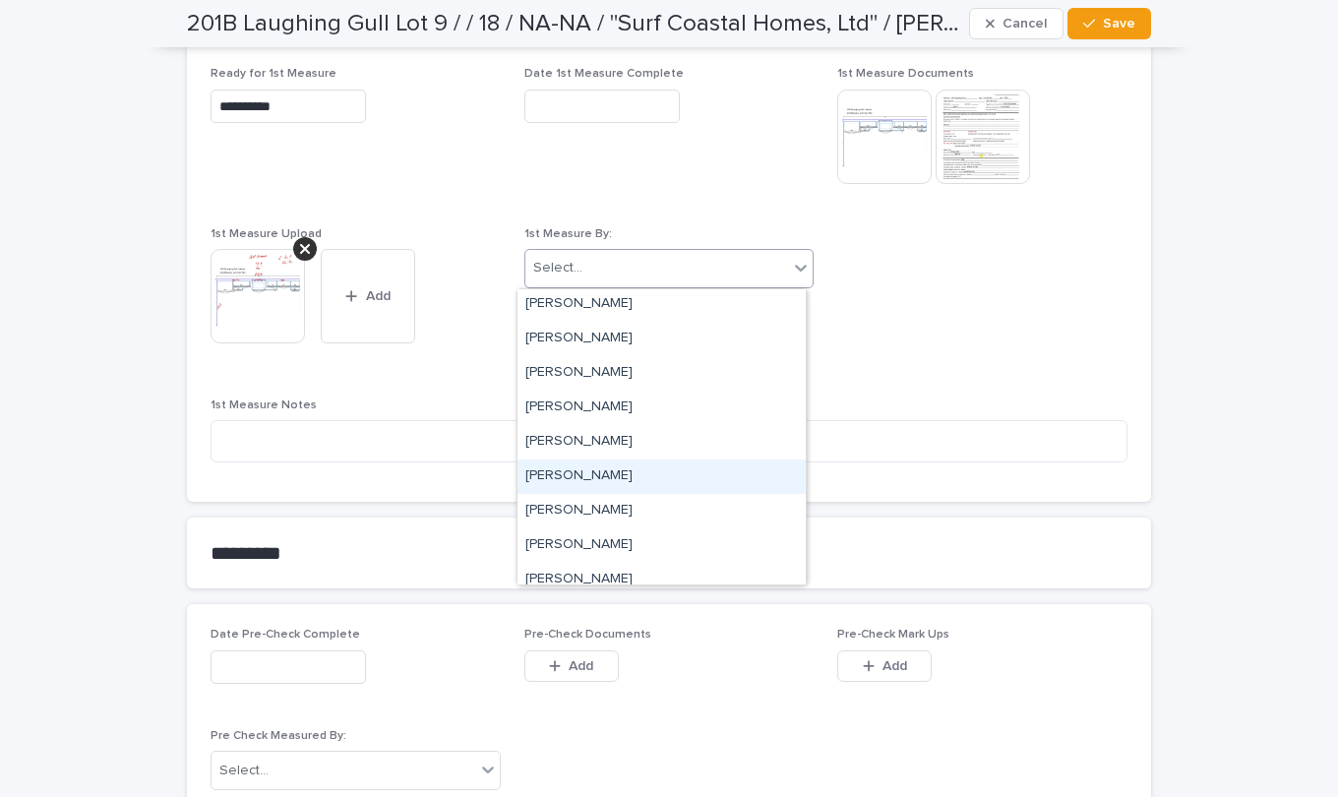
drag, startPoint x: 676, startPoint y: 498, endPoint x: 620, endPoint y: 482, distance: 58.3
click at [620, 482] on div "[PERSON_NAME]" at bounding box center [662, 477] width 288 height 34
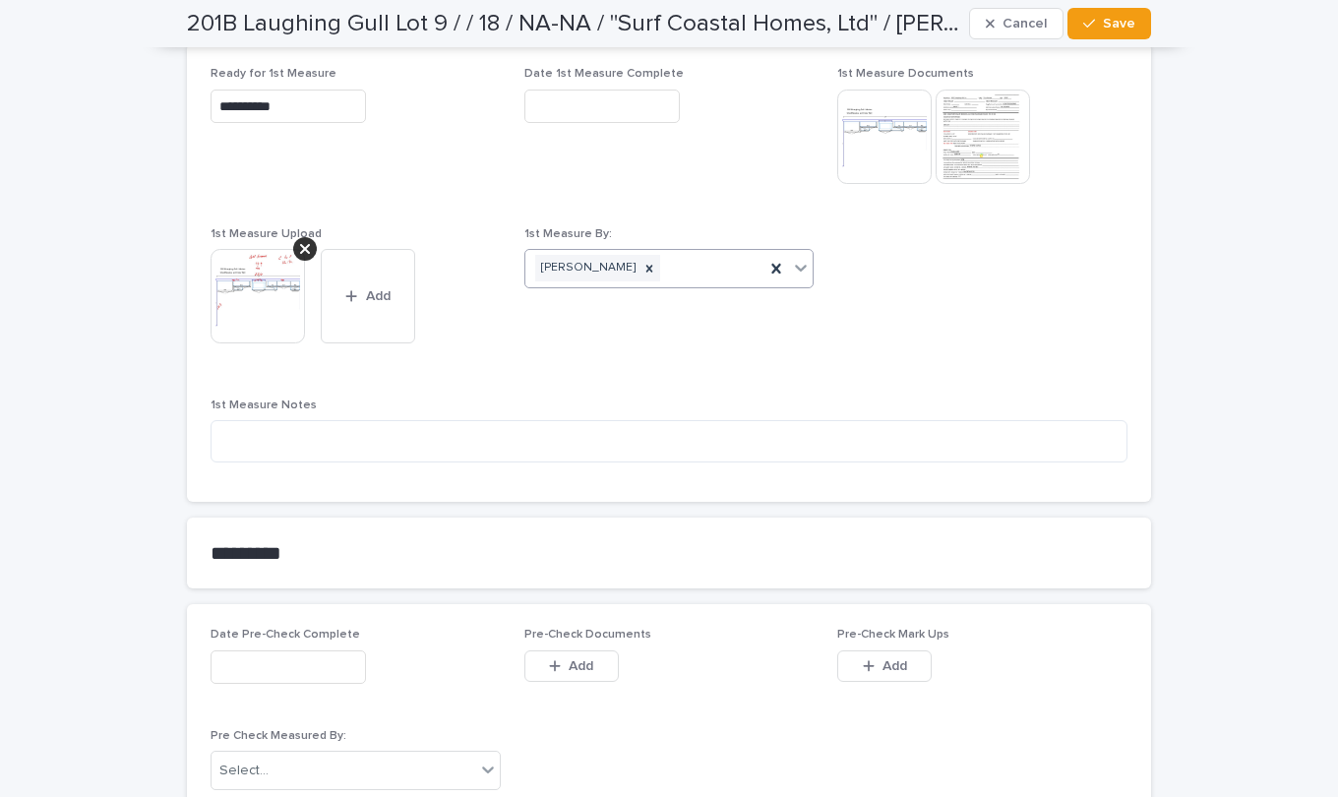
drag, startPoint x: 576, startPoint y: 111, endPoint x: 556, endPoint y: 111, distance: 19.7
click at [576, 111] on input "text" at bounding box center [602, 107] width 155 height 34
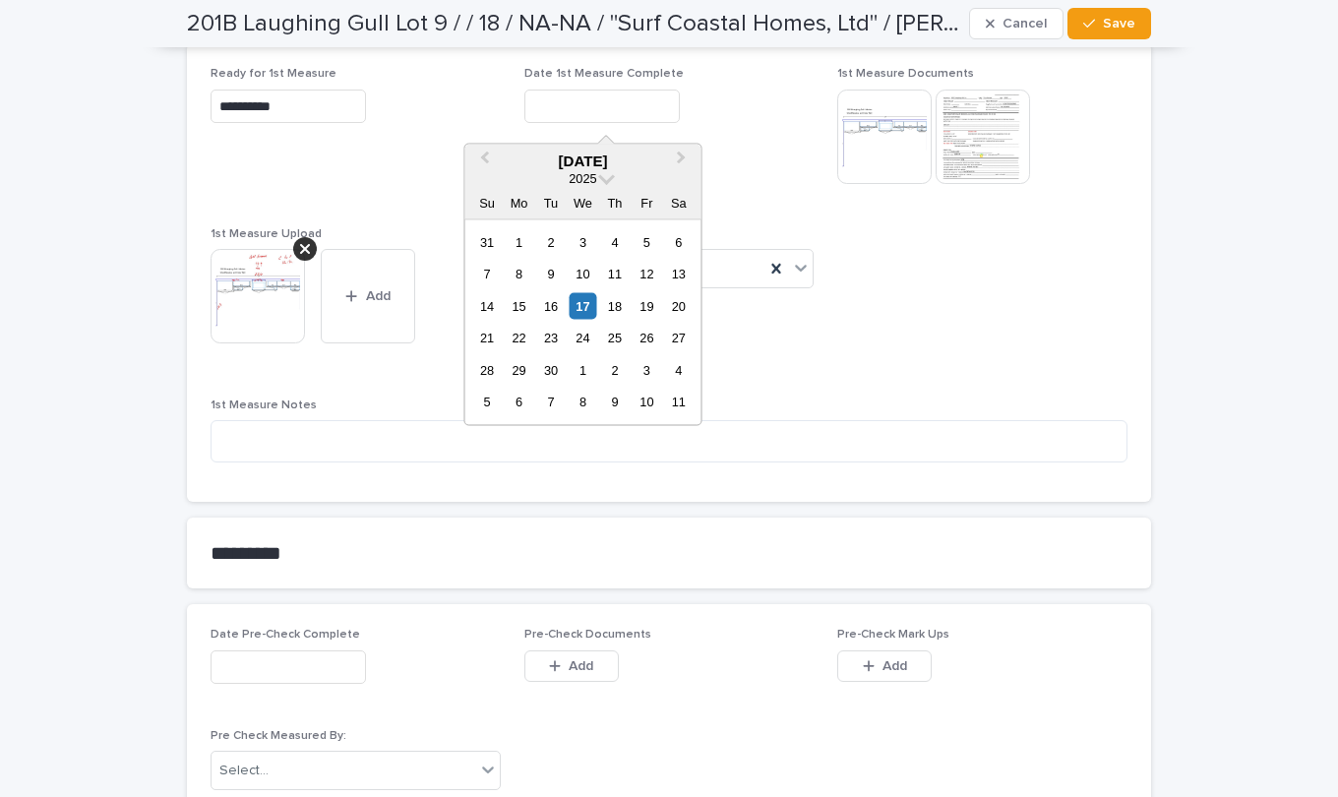
click at [591, 305] on div "17" at bounding box center [583, 305] width 27 height 27
type input "**********"
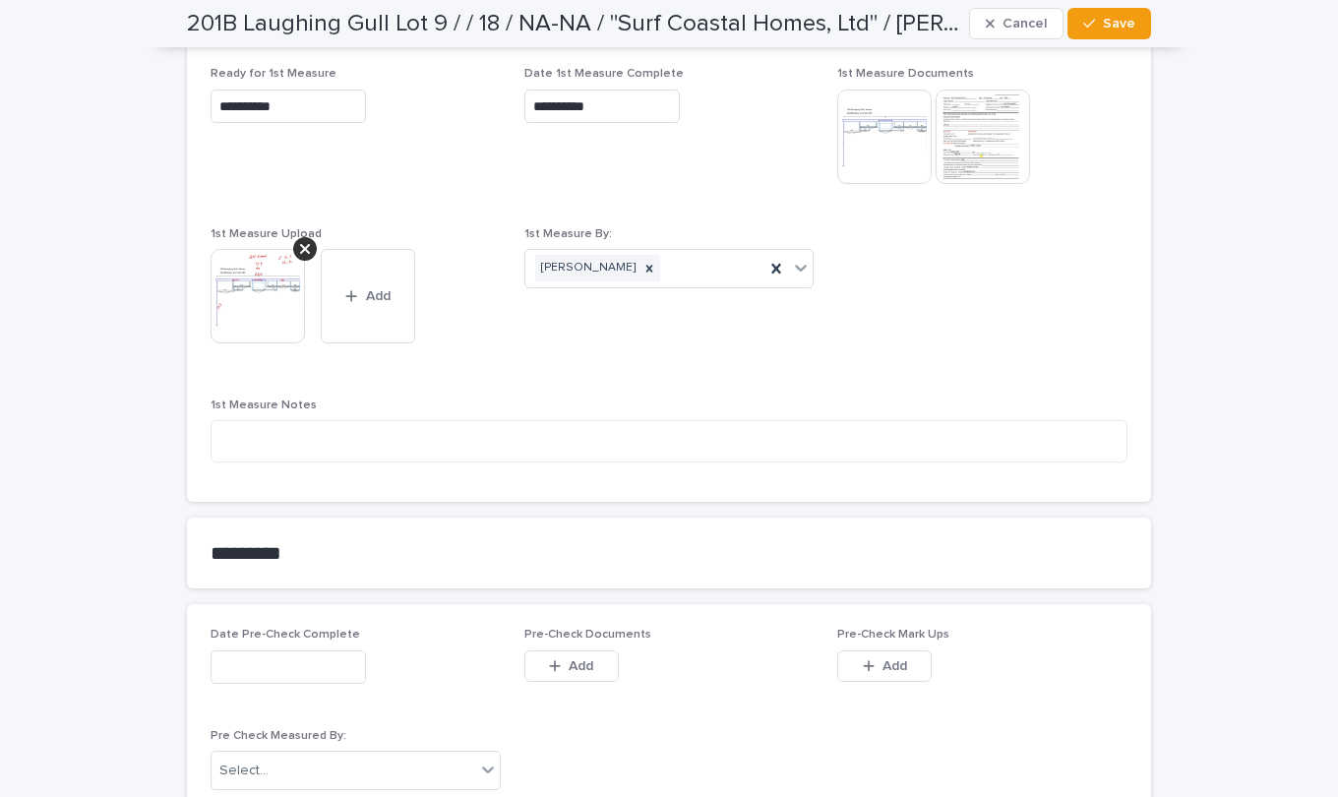
click at [1123, 20] on span "Save" at bounding box center [1119, 24] width 32 height 14
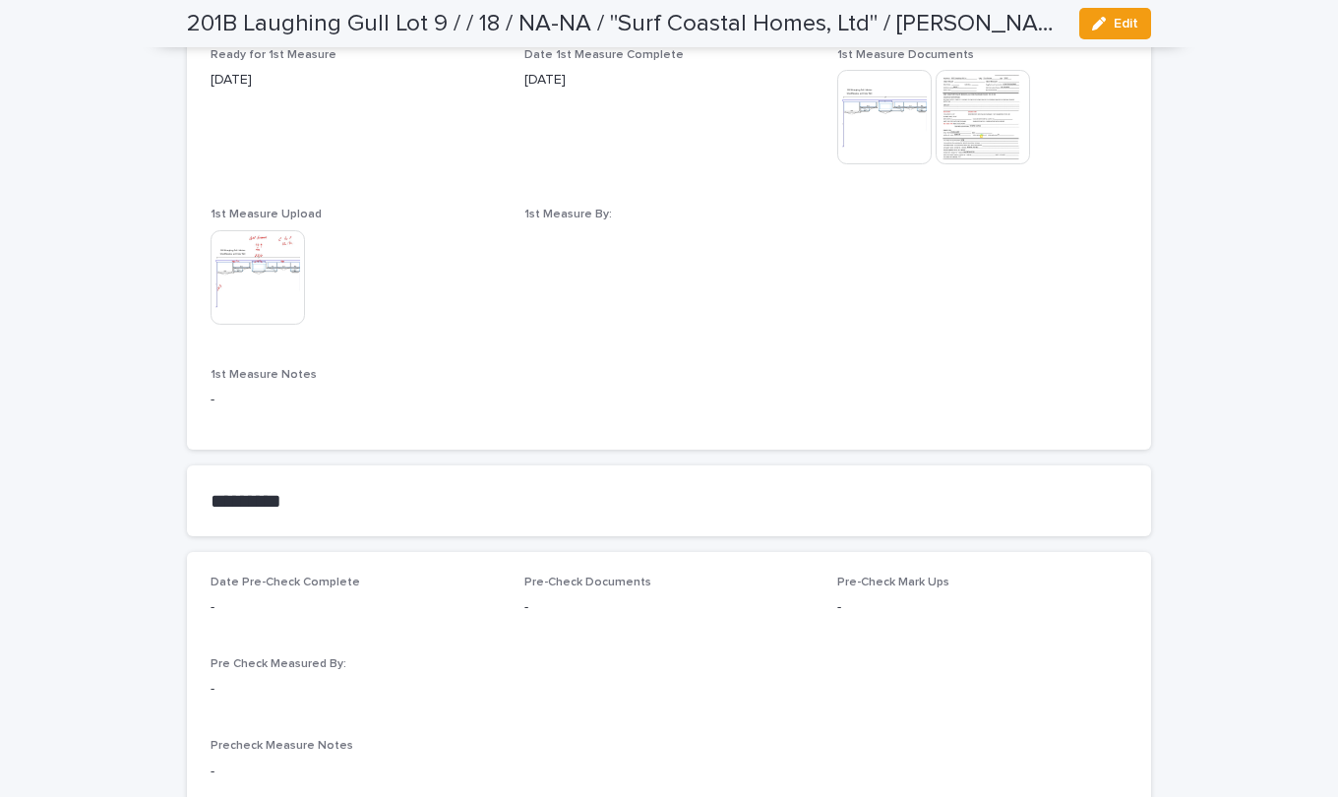
scroll to position [1085, 0]
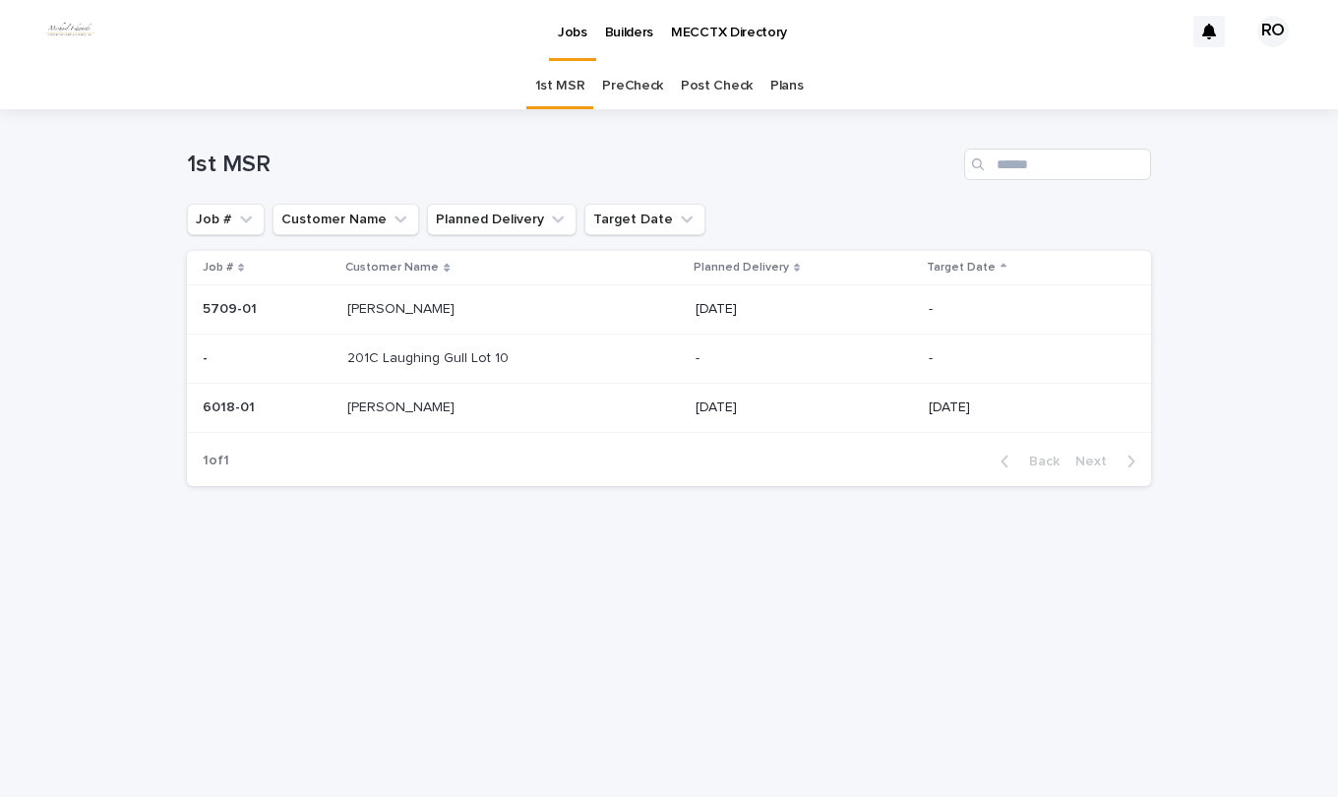
click at [507, 398] on div "[PERSON_NAME]" at bounding box center [513, 408] width 333 height 32
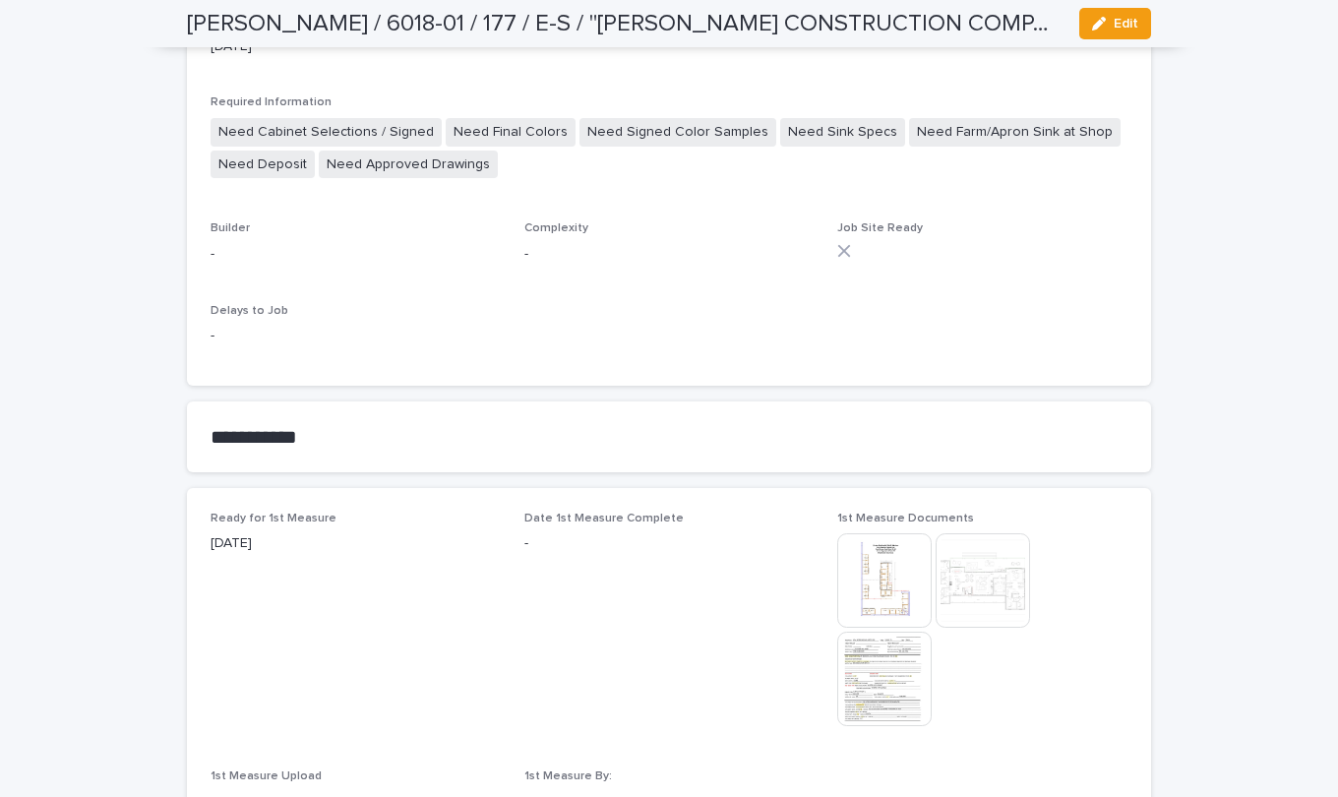
scroll to position [787, 0]
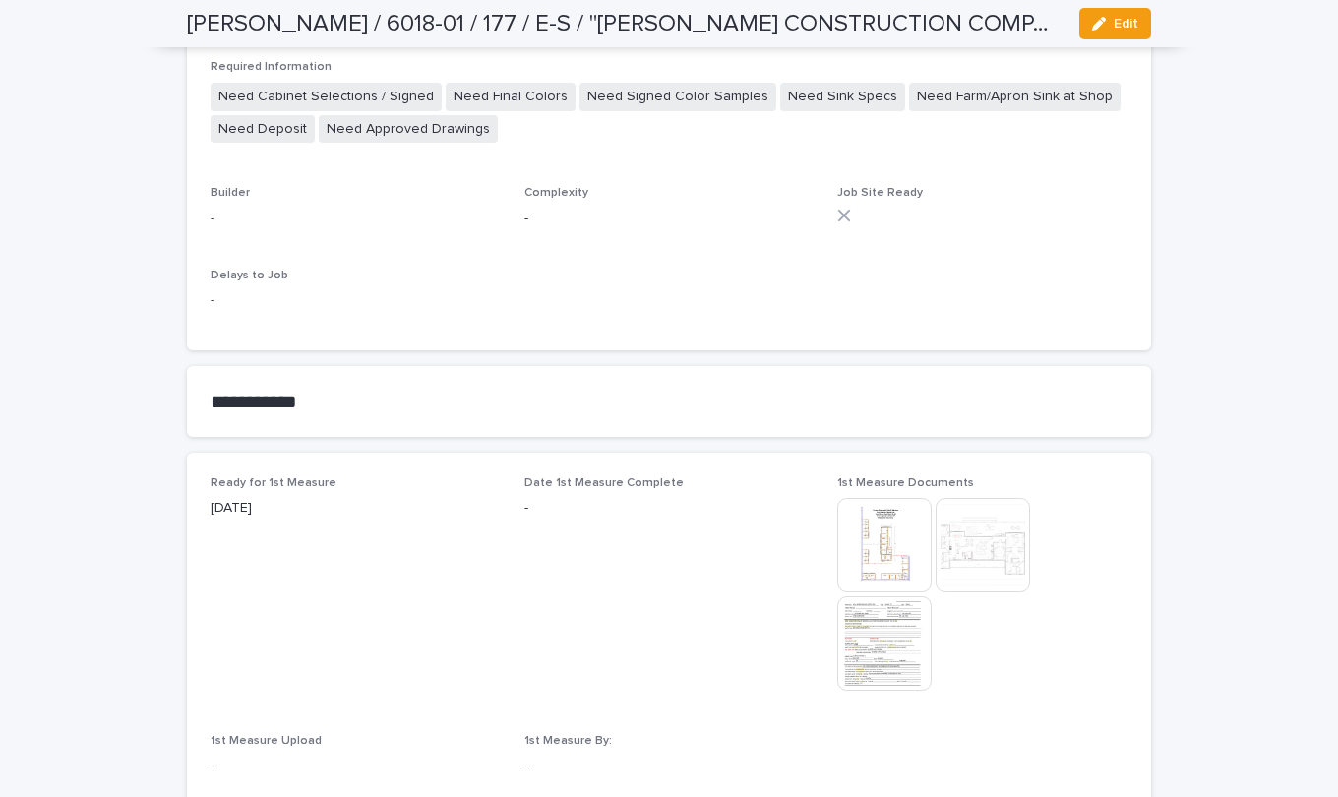
click at [870, 650] on img at bounding box center [884, 643] width 94 height 94
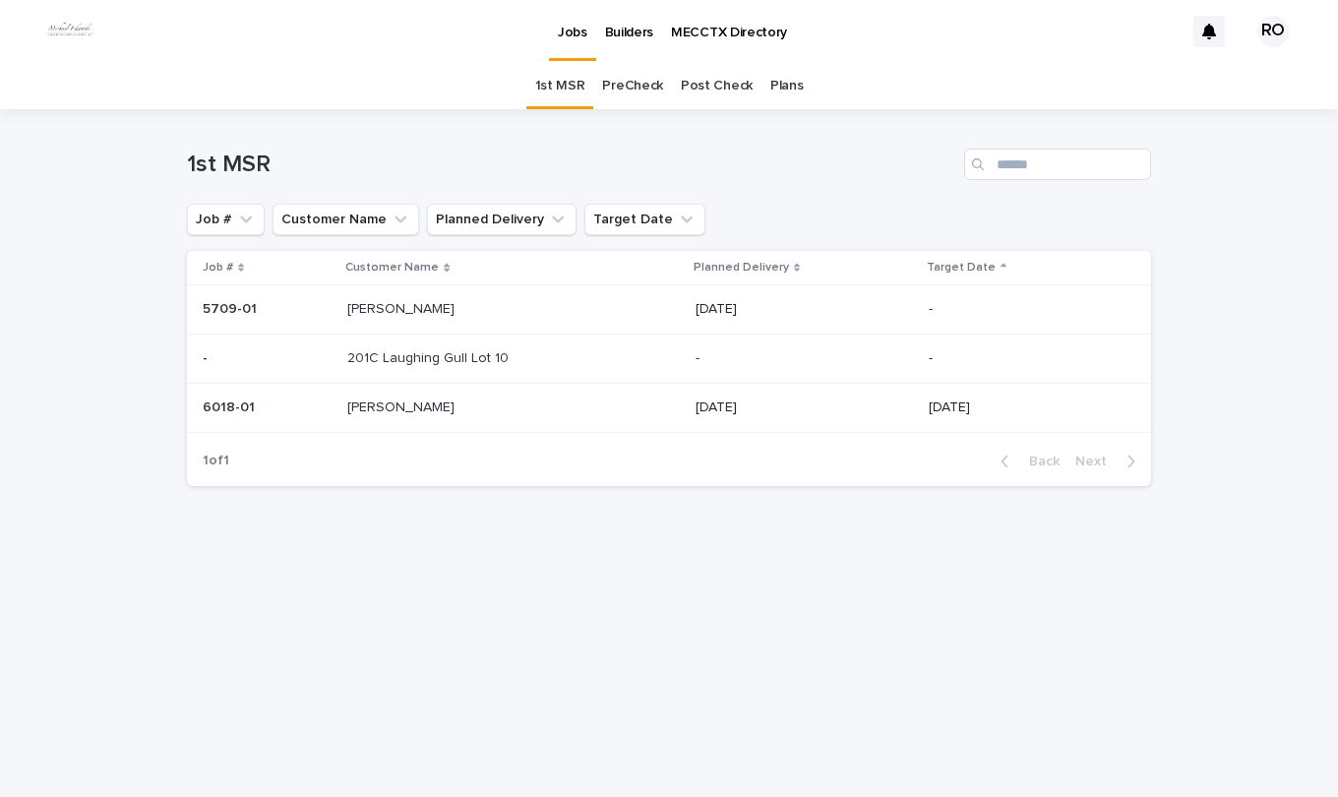
click at [642, 82] on link "PreCheck" at bounding box center [632, 86] width 61 height 46
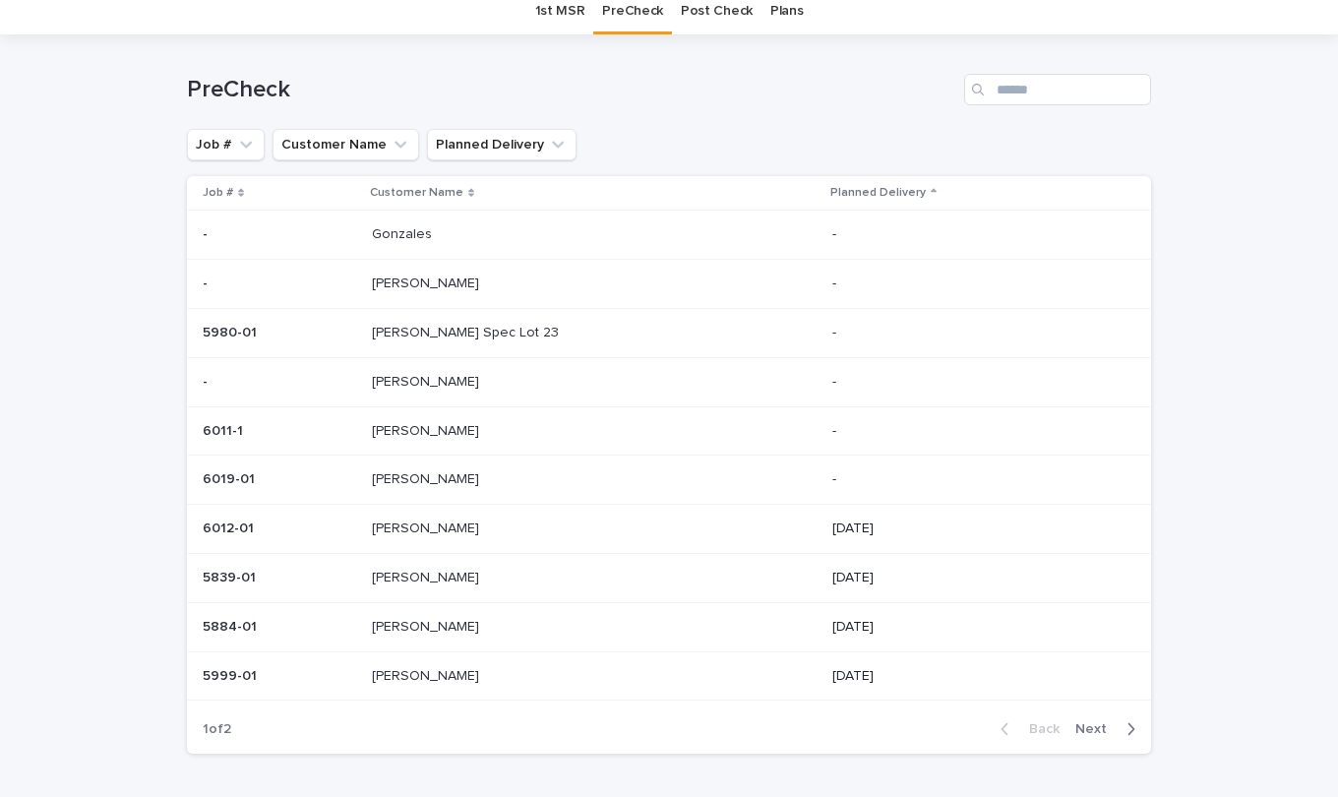
scroll to position [98, 0]
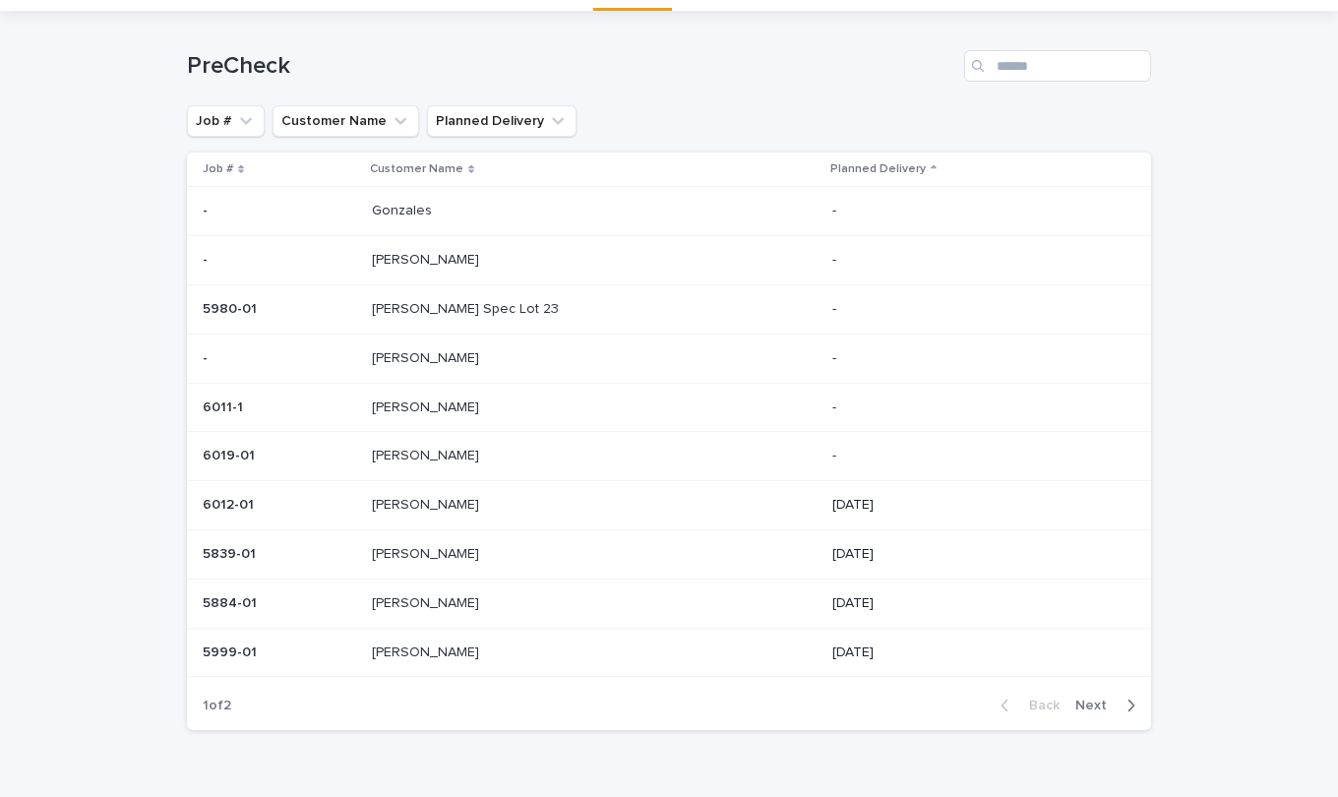
click at [437, 460] on p "[PERSON_NAME]" at bounding box center [427, 454] width 111 height 21
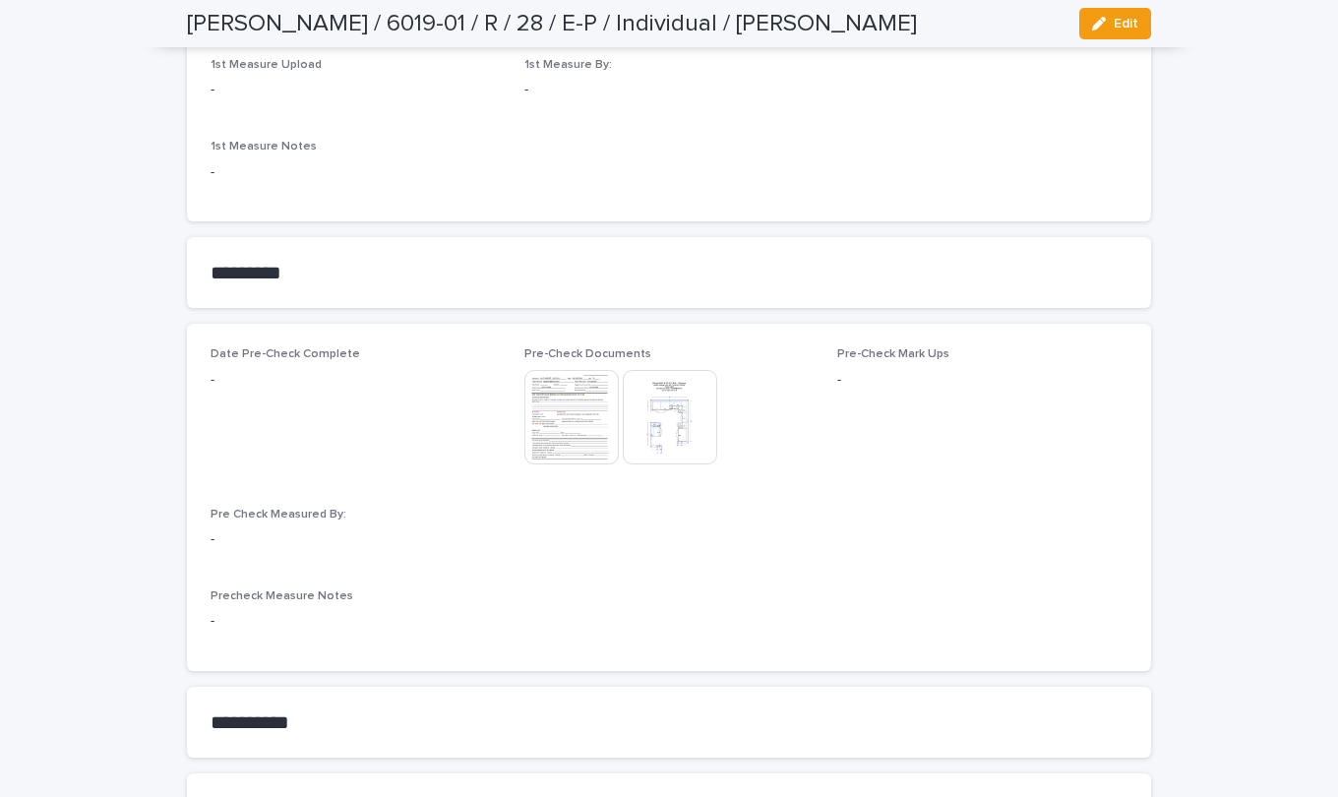
scroll to position [1279, 0]
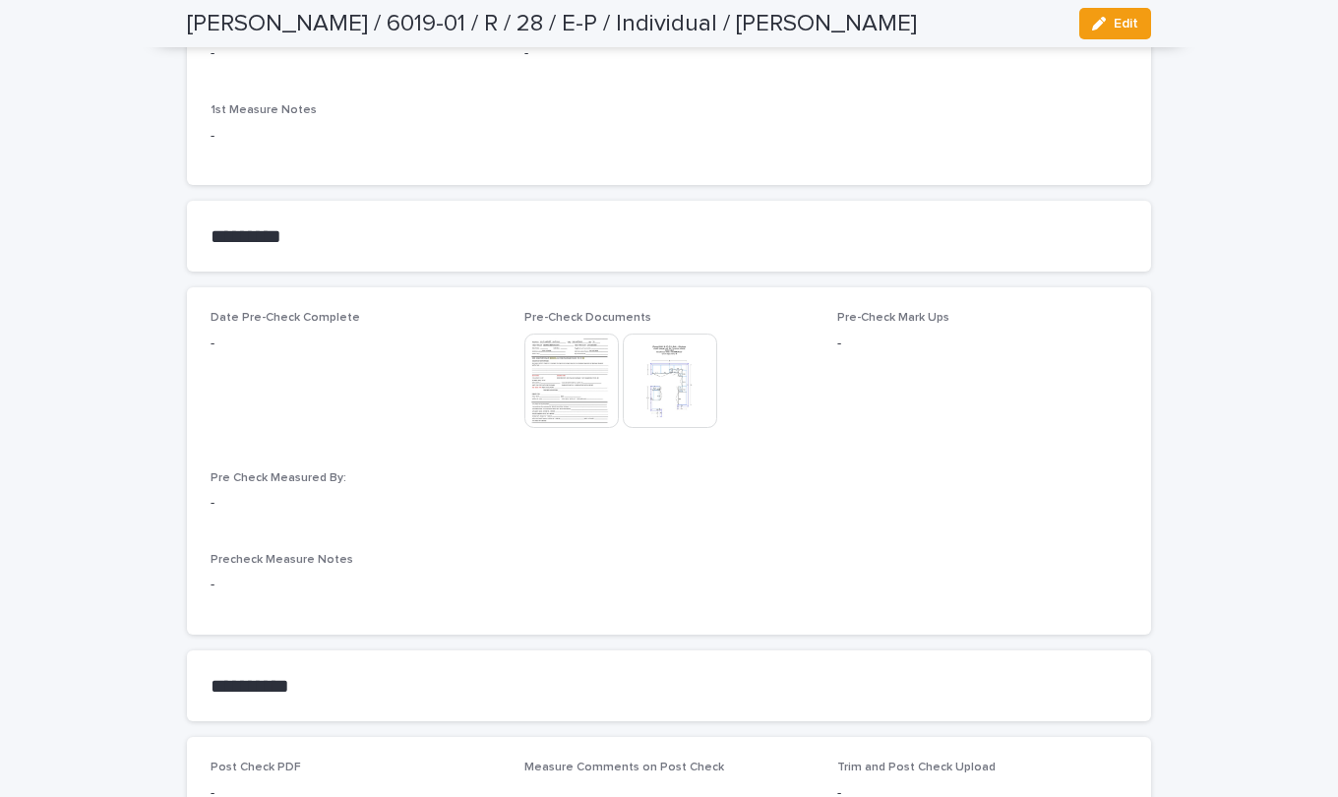
click at [672, 367] on img at bounding box center [670, 381] width 94 height 94
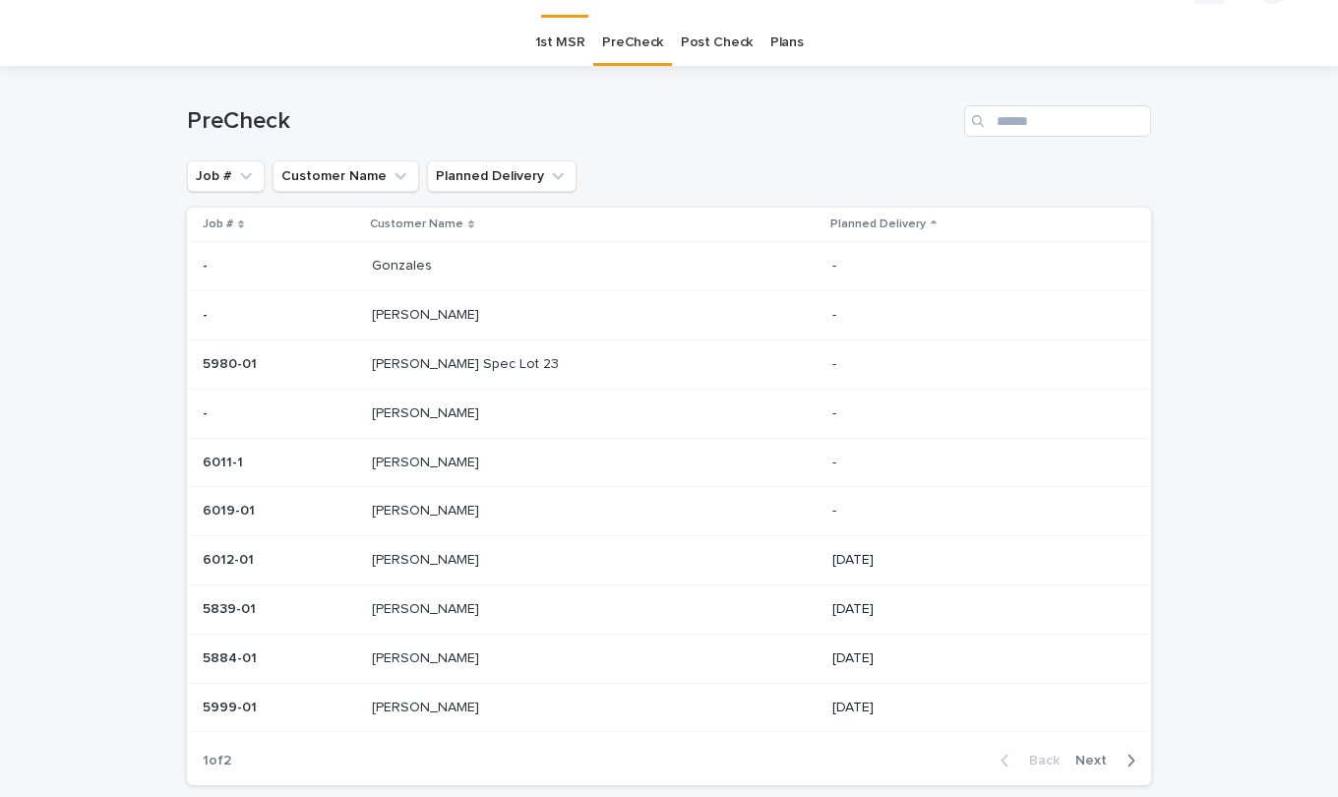
scroll to position [63, 0]
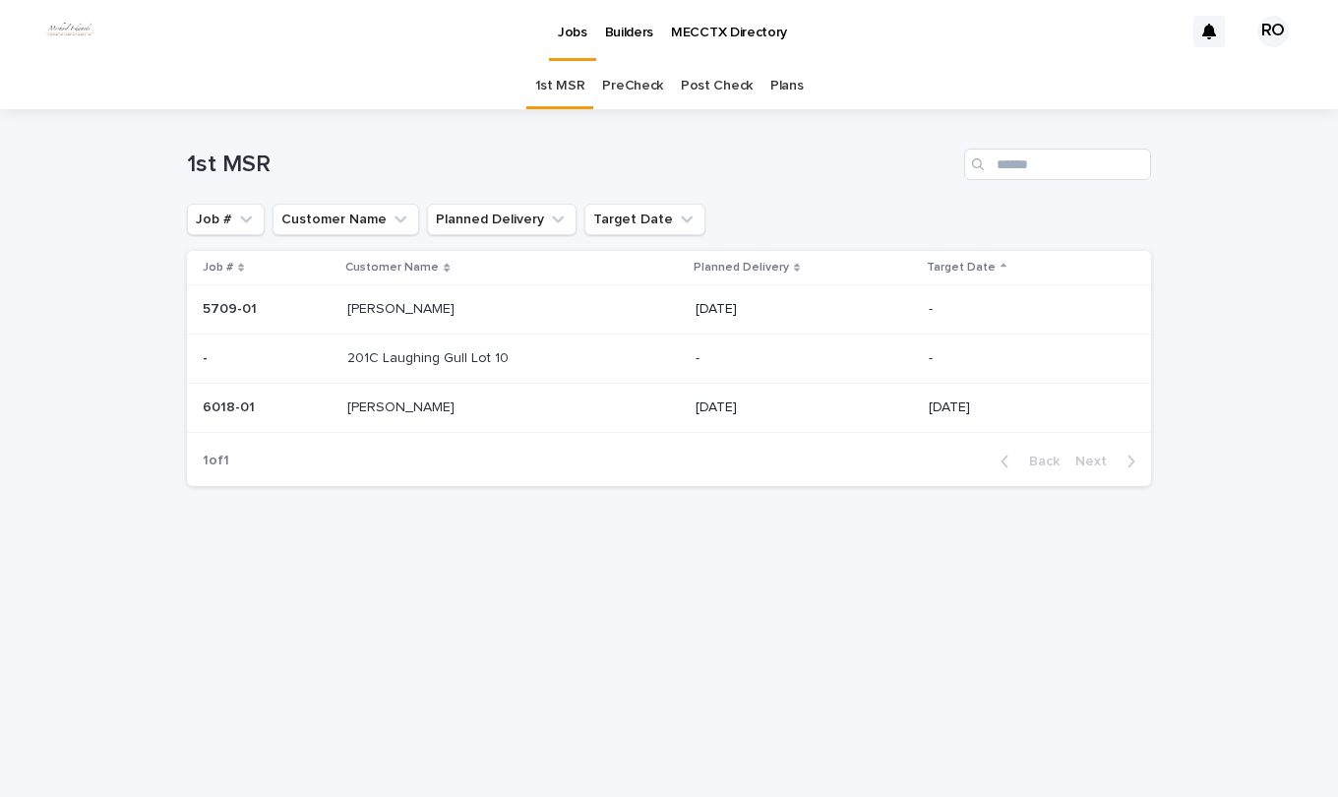
click at [386, 402] on p "[PERSON_NAME]" at bounding box center [402, 406] width 111 height 21
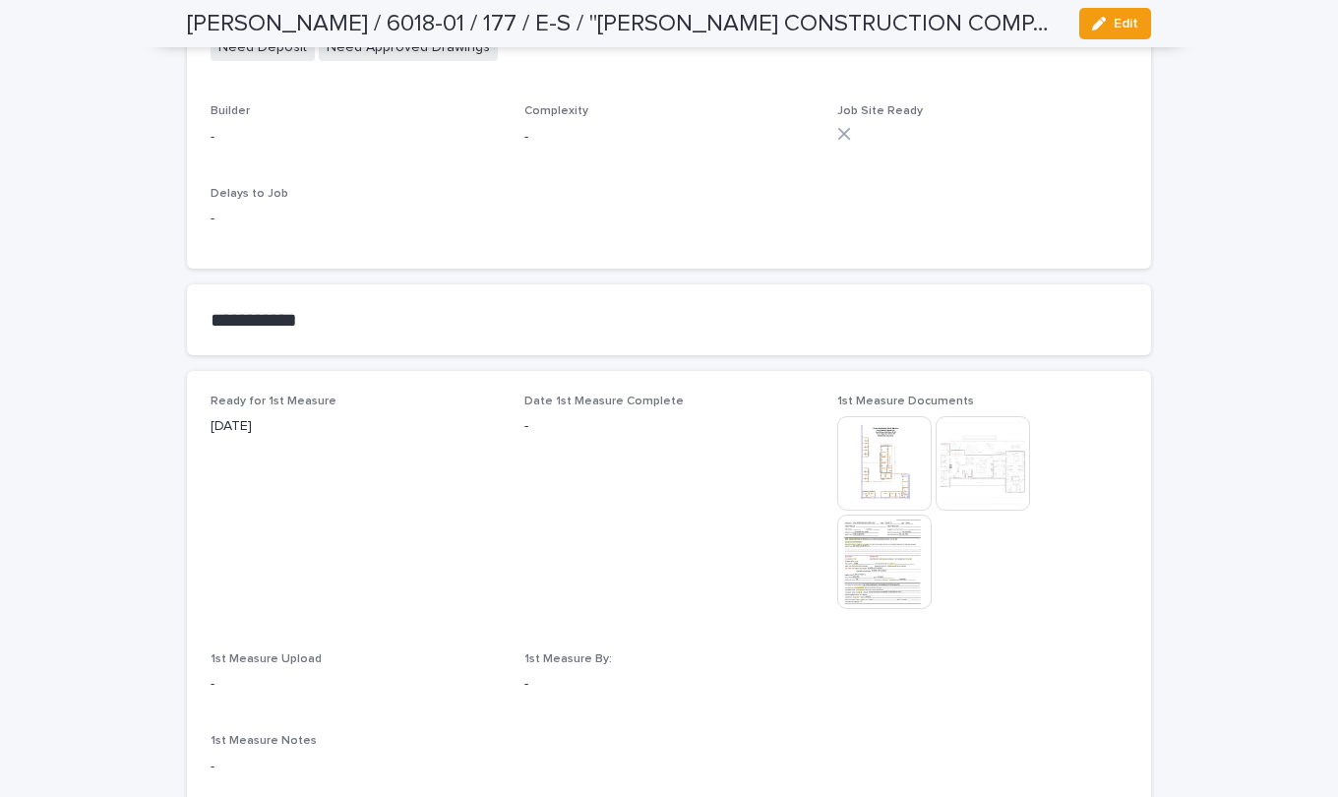
scroll to position [984, 0]
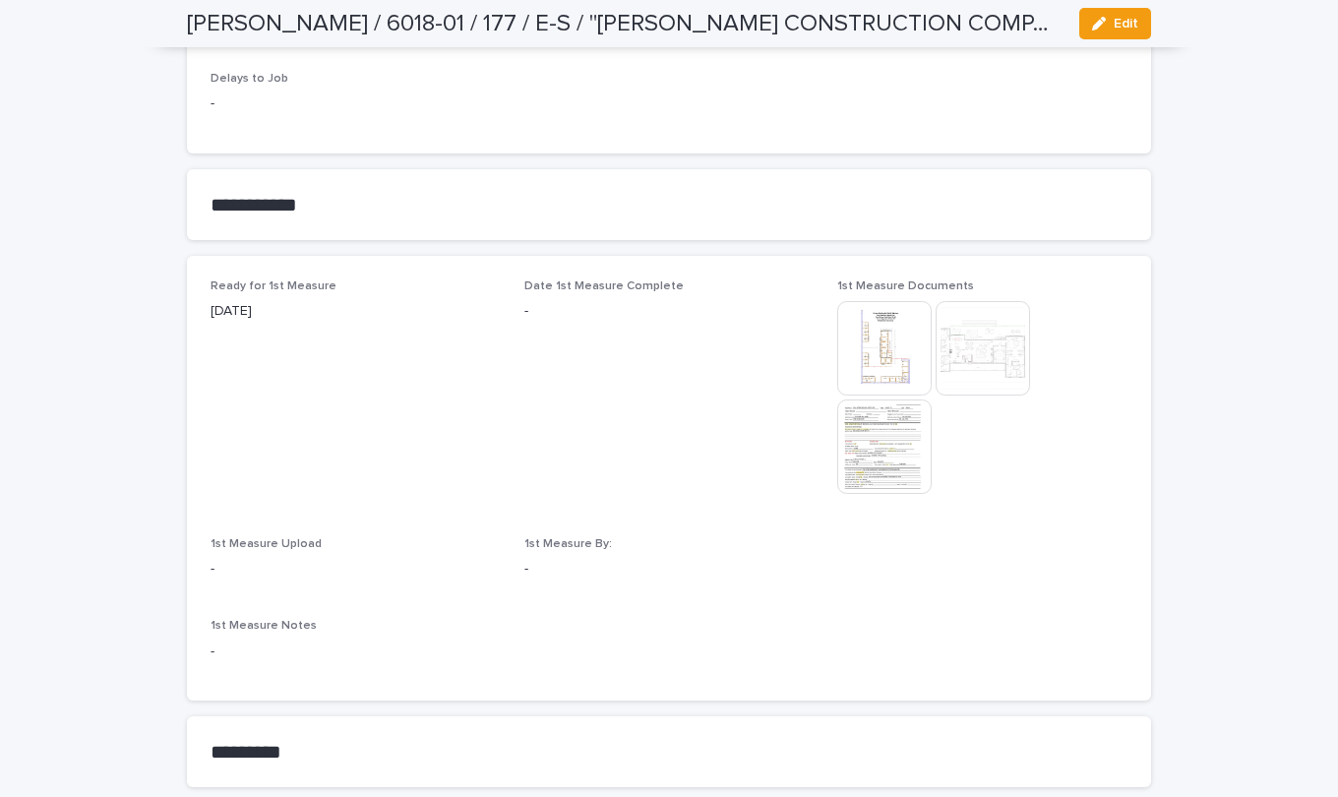
click at [877, 332] on img at bounding box center [884, 348] width 94 height 94
